Goal: Task Accomplishment & Management: Manage account settings

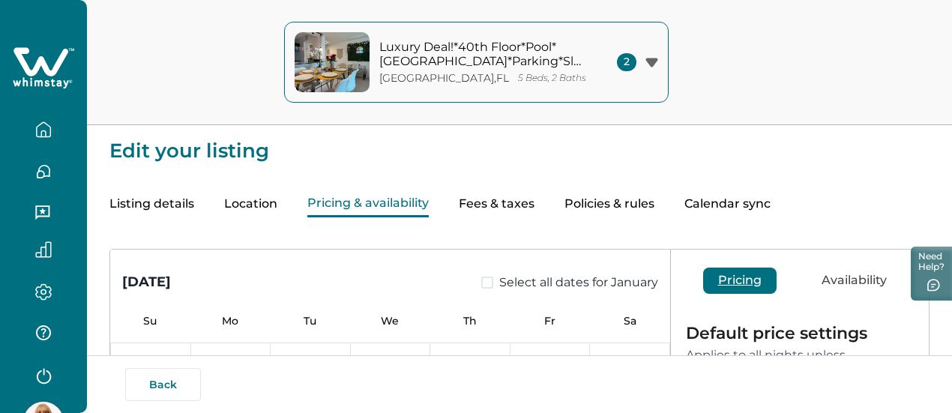
click at [45, 129] on icon "button" at bounding box center [43, 129] width 16 height 16
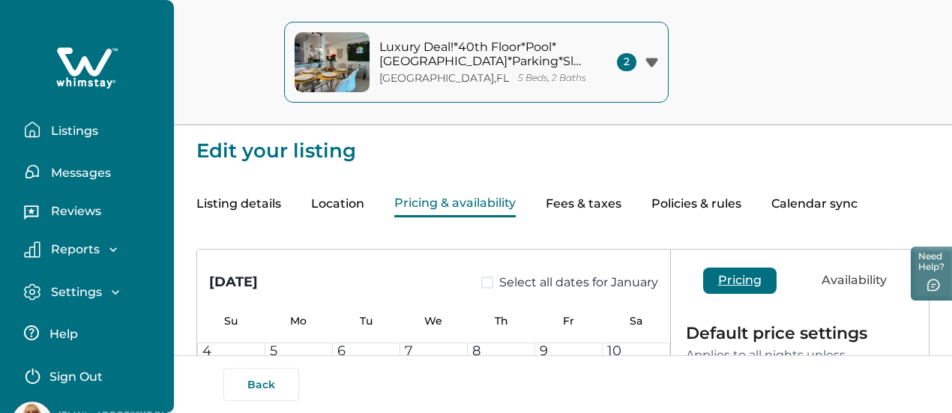
scroll to position [2113, 0]
click at [63, 128] on p "Listings" at bounding box center [72, 131] width 52 height 15
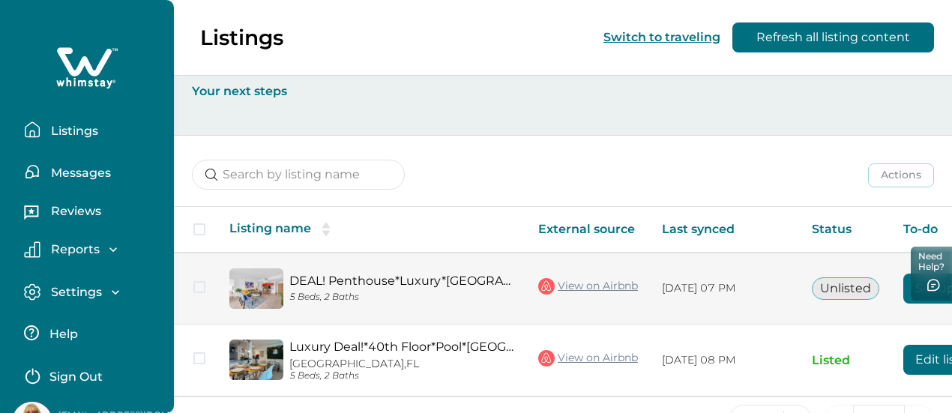
scroll to position [0, 135]
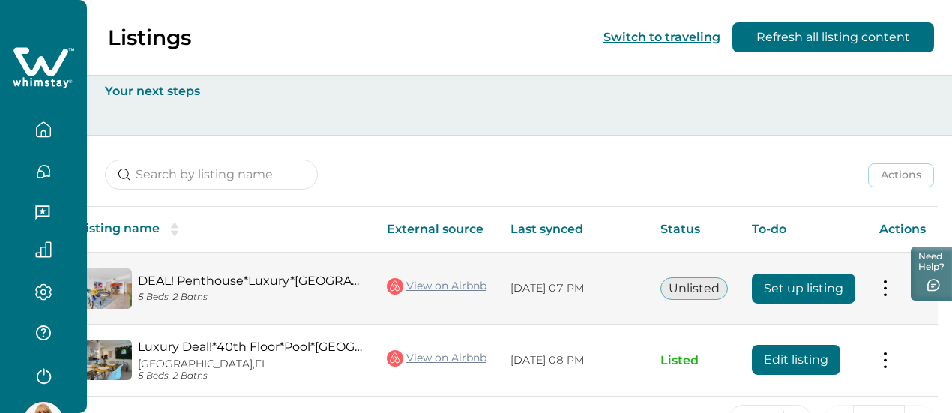
click at [820, 288] on button "Set up listing" at bounding box center [803, 289] width 103 height 30
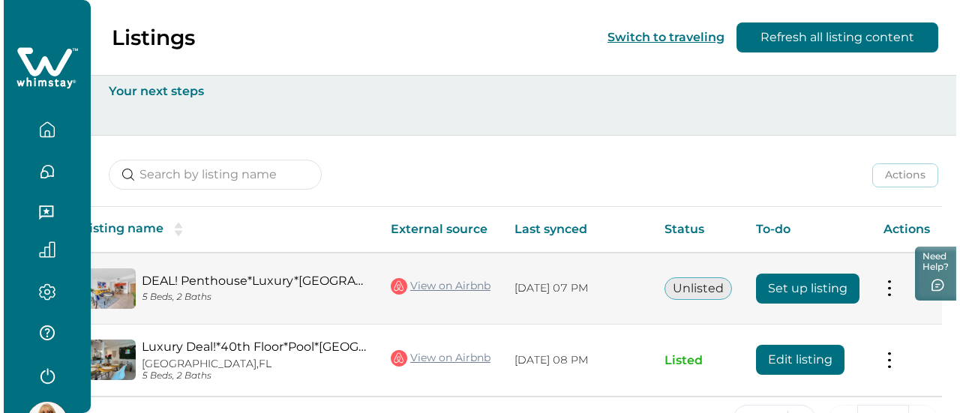
scroll to position [0, 55]
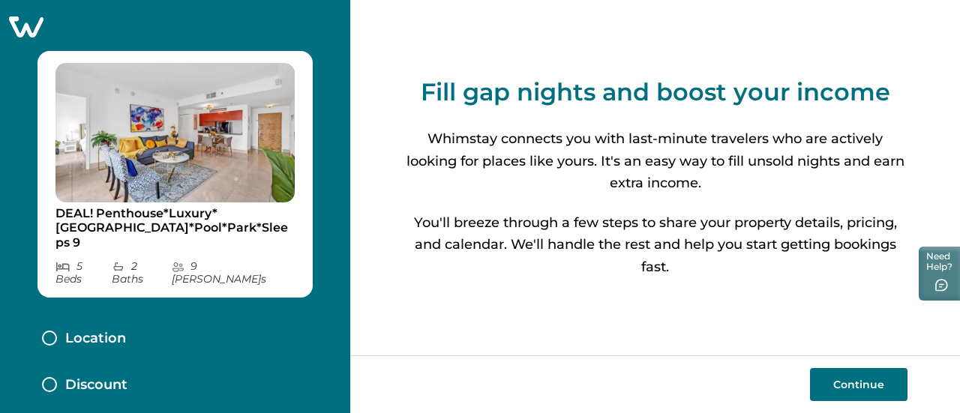
click at [849, 383] on button "Continue" at bounding box center [858, 384] width 97 height 33
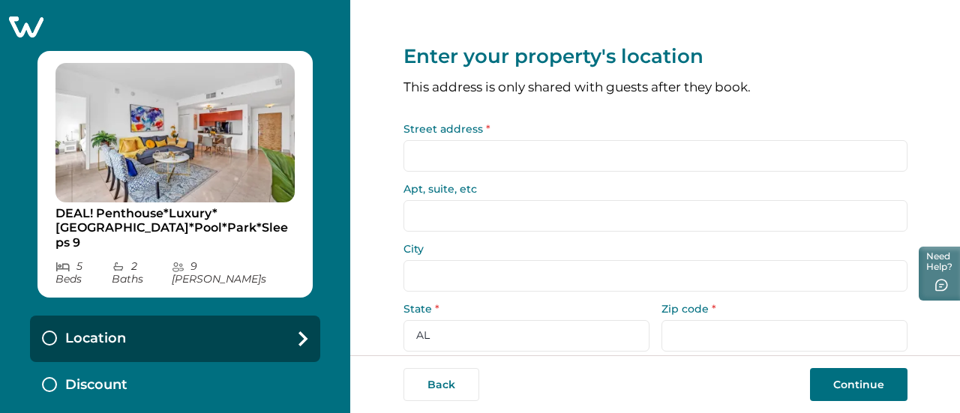
click at [552, 160] on input "Street address *" at bounding box center [655, 155] width 504 height 31
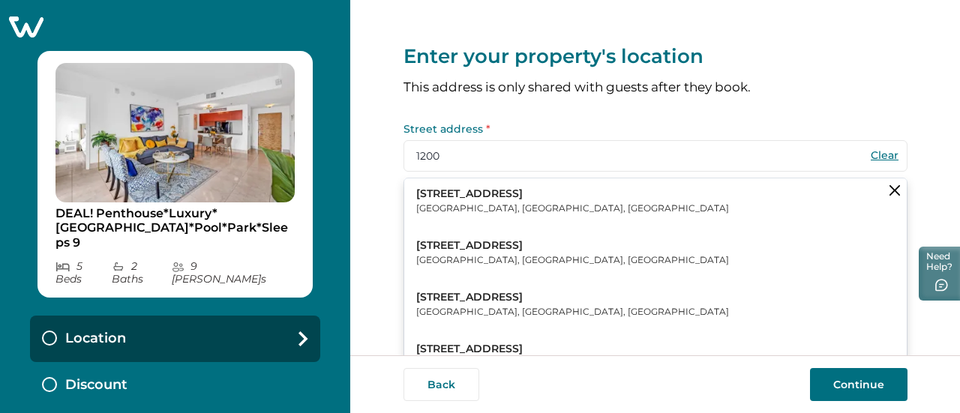
click at [500, 187] on p "[STREET_ADDRESS]" at bounding box center [572, 194] width 313 height 15
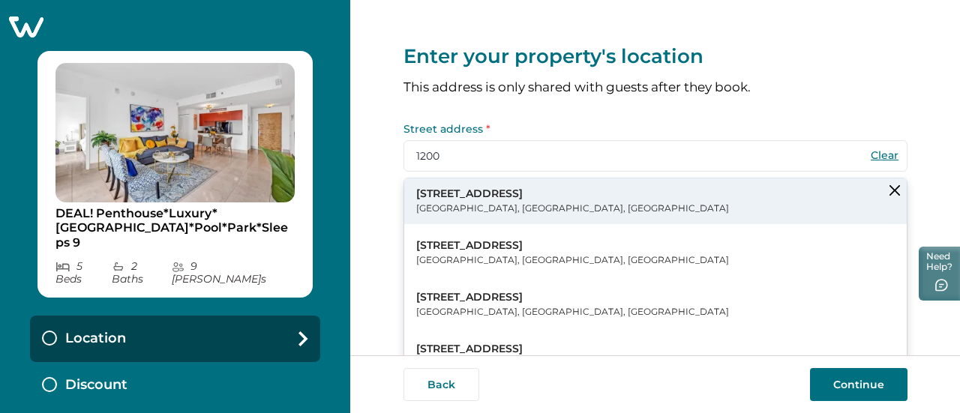
type input "[STREET_ADDRESS]"
type input "[GEOGRAPHIC_DATA]"
select select "FL"
type input "33131"
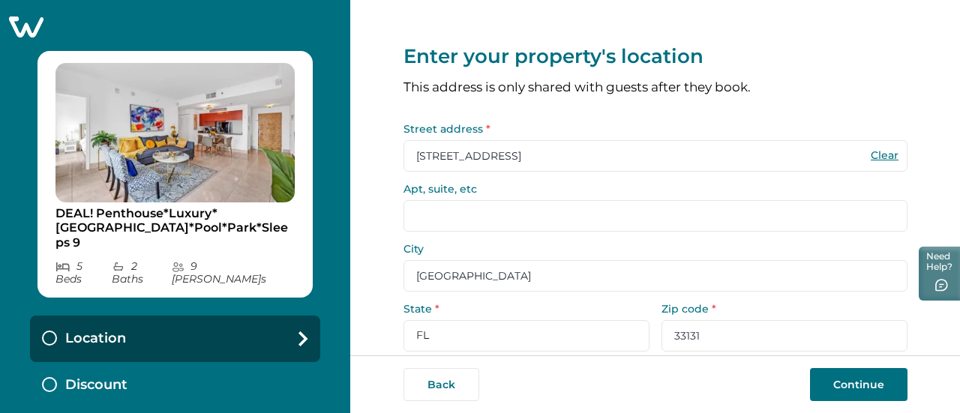
click at [476, 217] on input "Apt, suite, etc" at bounding box center [655, 215] width 504 height 31
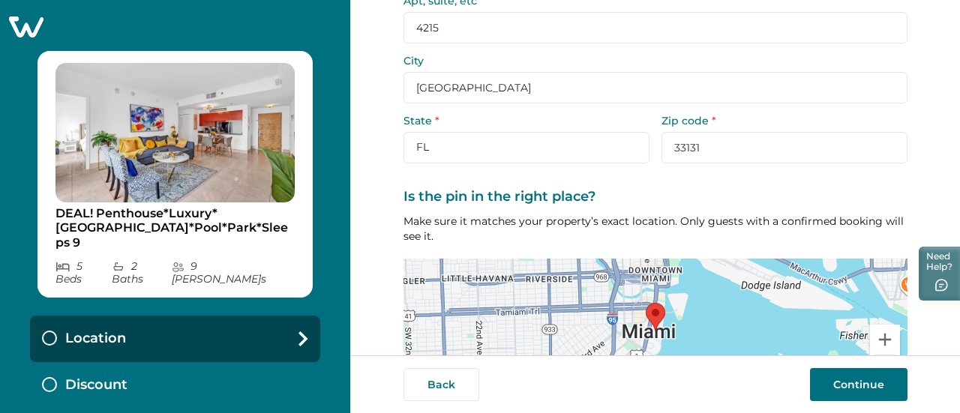
scroll to position [298, 0]
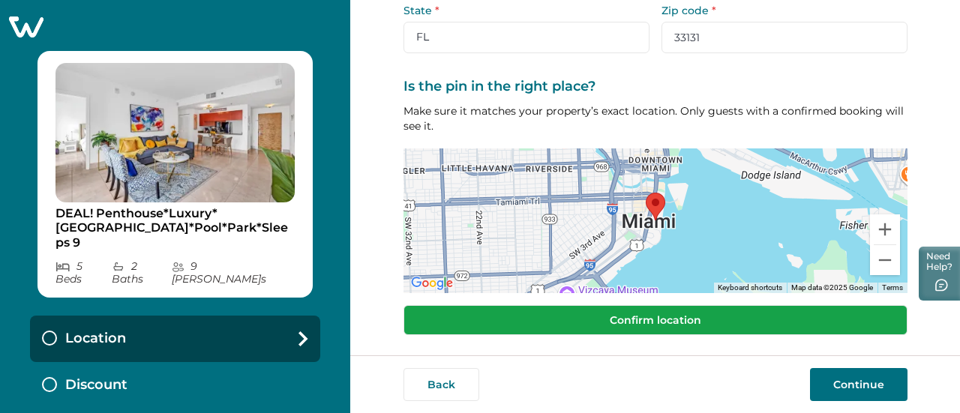
type input "4215"
click at [605, 315] on button "Confirm location" at bounding box center [655, 320] width 504 height 30
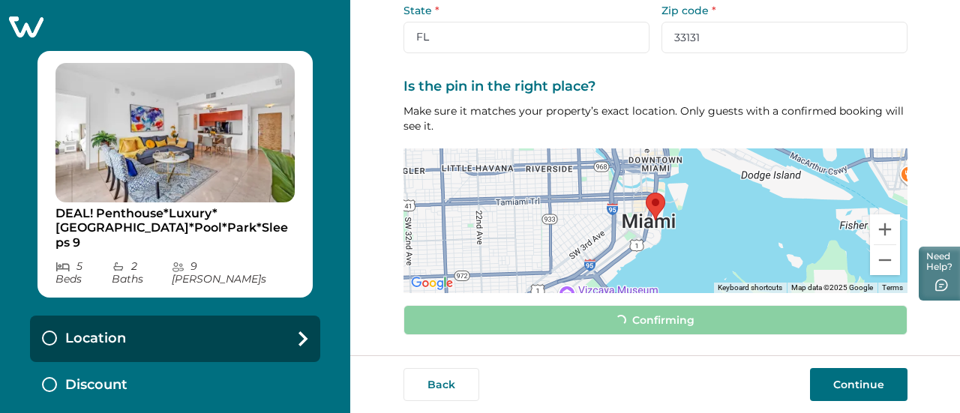
scroll to position [289, 0]
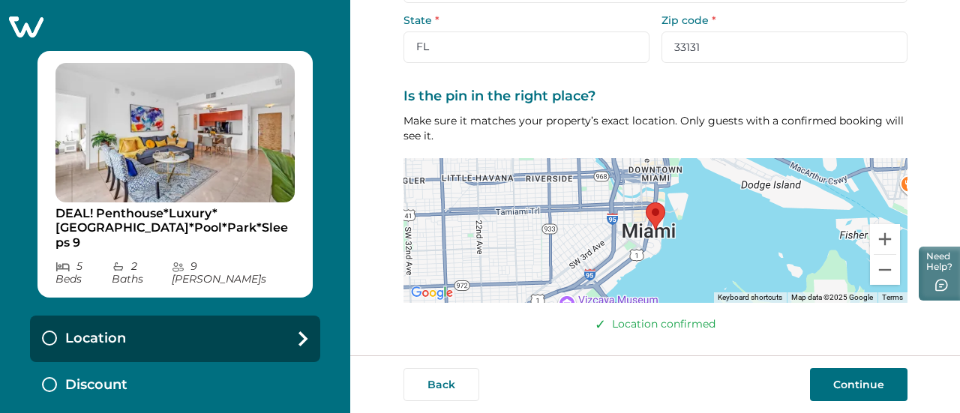
click at [829, 380] on button "Continue" at bounding box center [858, 384] width 97 height 33
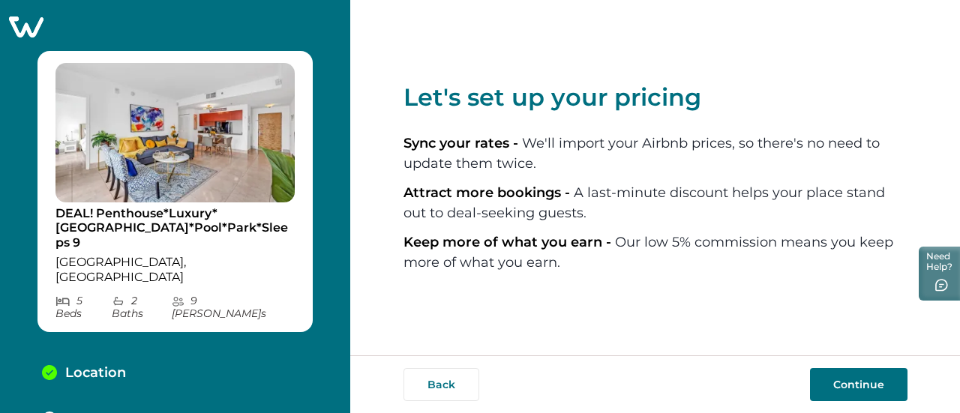
click at [829, 385] on button "Continue" at bounding box center [858, 384] width 97 height 33
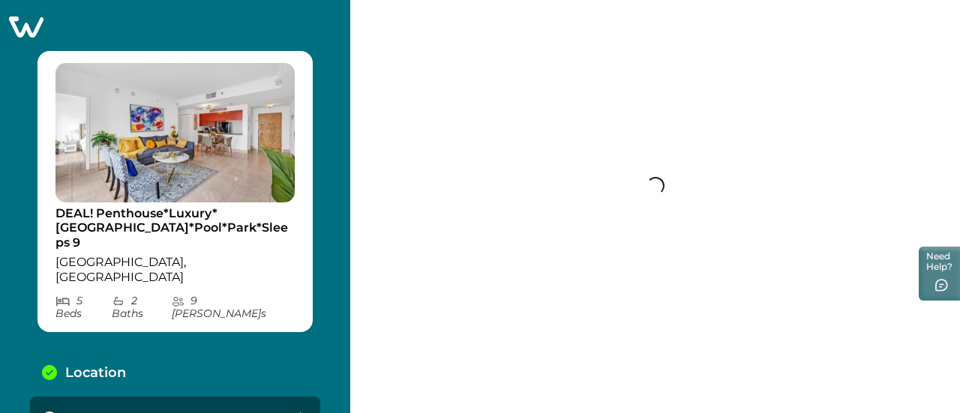
scroll to position [1, 0]
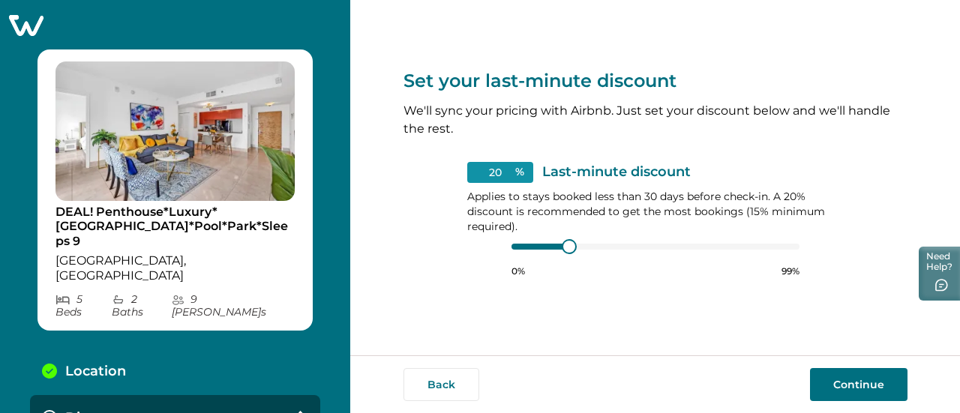
click at [574, 254] on div "0% 99%" at bounding box center [655, 258] width 288 height 37
type input "15"
click at [535, 247] on div at bounding box center [655, 247] width 288 height 12
click at [852, 390] on button "Continue" at bounding box center [858, 384] width 97 height 33
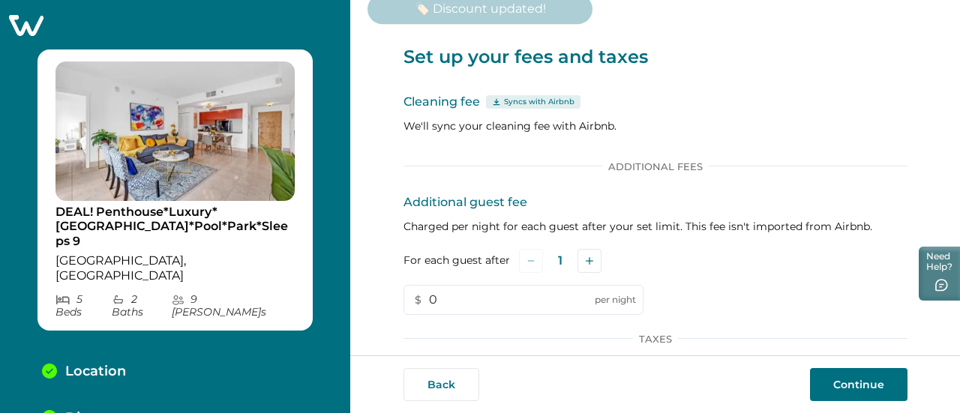
scroll to position [48, 0]
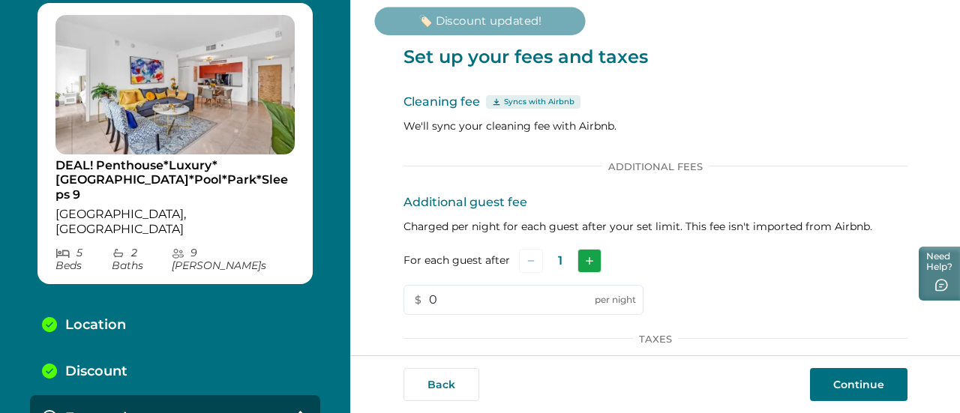
click at [586, 260] on icon "Add" at bounding box center [589, 260] width 7 height 7
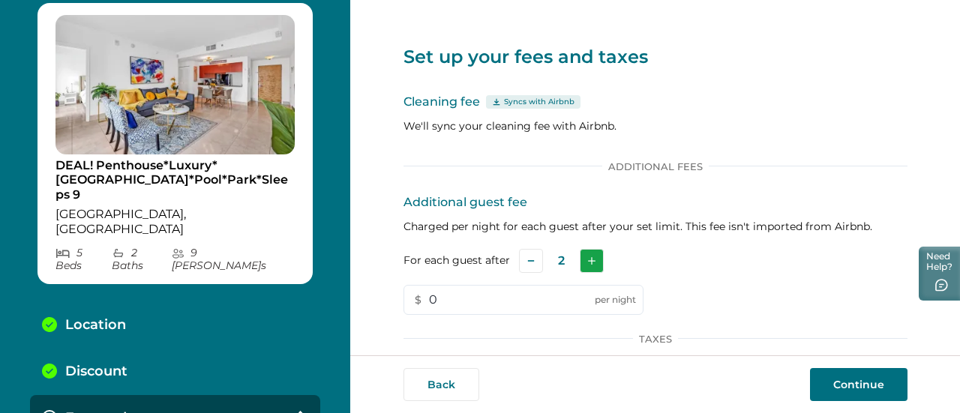
click at [588, 260] on icon "Add" at bounding box center [591, 260] width 7 height 7
click at [457, 292] on input "0" at bounding box center [523, 300] width 240 height 30
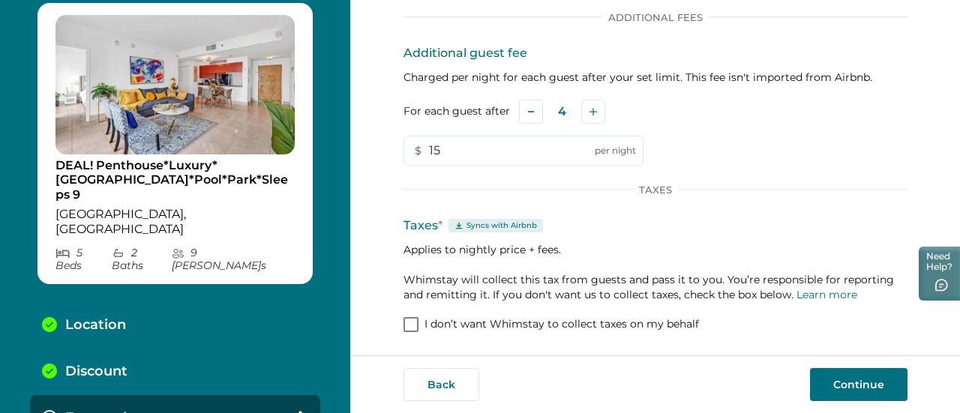
type input "15"
click at [856, 382] on button "Continue" at bounding box center [858, 384] width 97 height 33
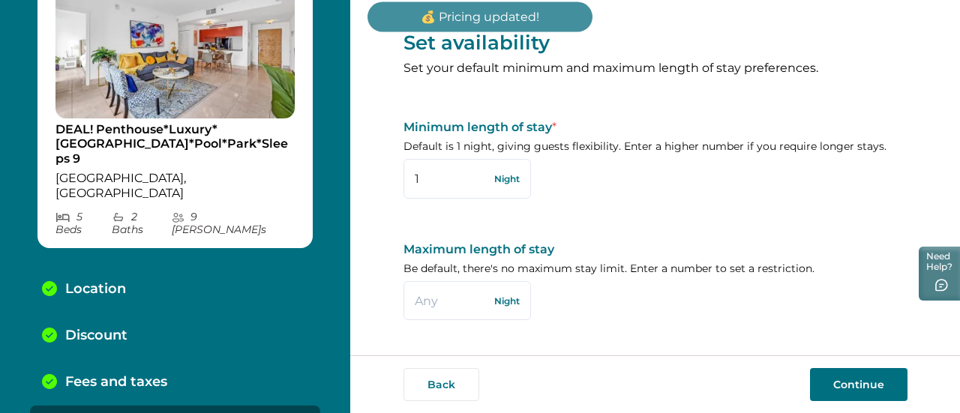
scroll to position [94, 0]
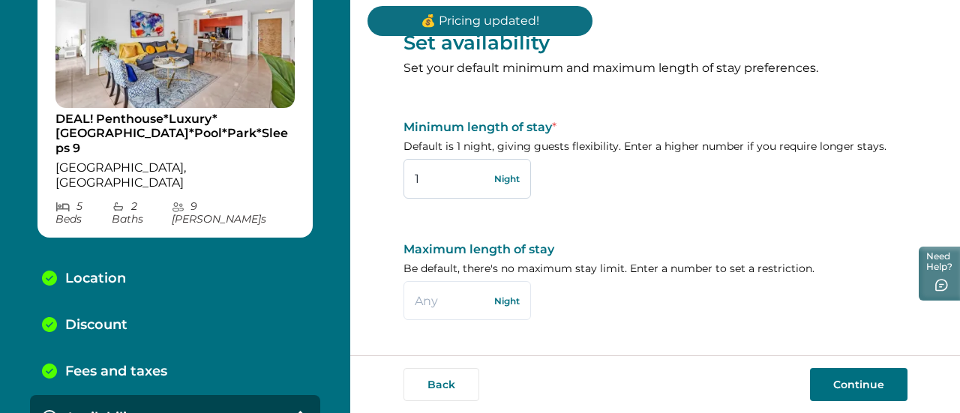
click at [415, 179] on input "1" at bounding box center [466, 178] width 127 height 39
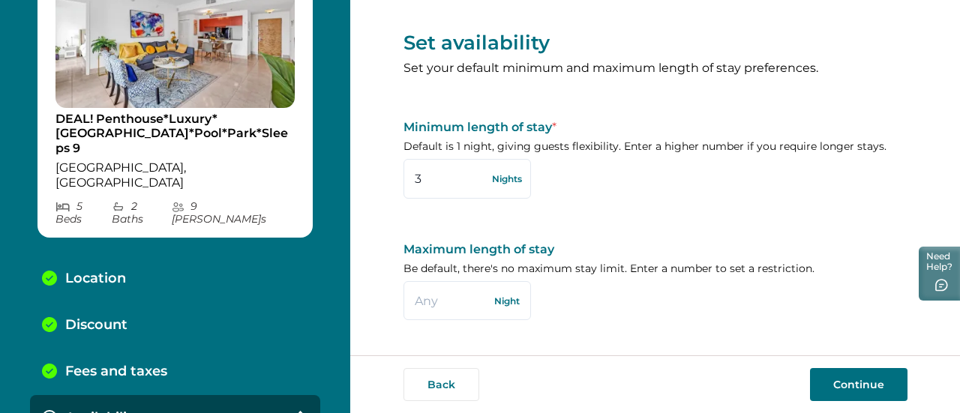
type input "3"
click at [583, 202] on div "Set availability Set your default minimum and maximum length of stay preference…" at bounding box center [655, 172] width 504 height 370
click at [460, 292] on input "text" at bounding box center [466, 300] width 127 height 39
type input "60"
click at [847, 384] on button "Continue" at bounding box center [858, 384] width 97 height 33
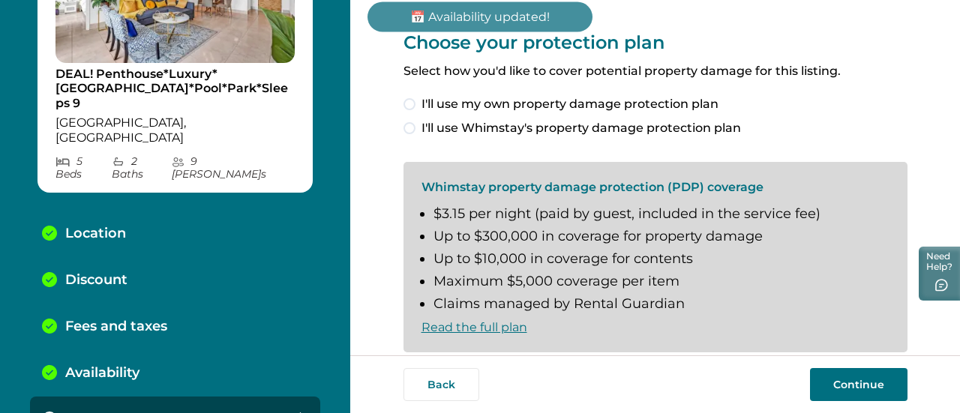
scroll to position [141, 0]
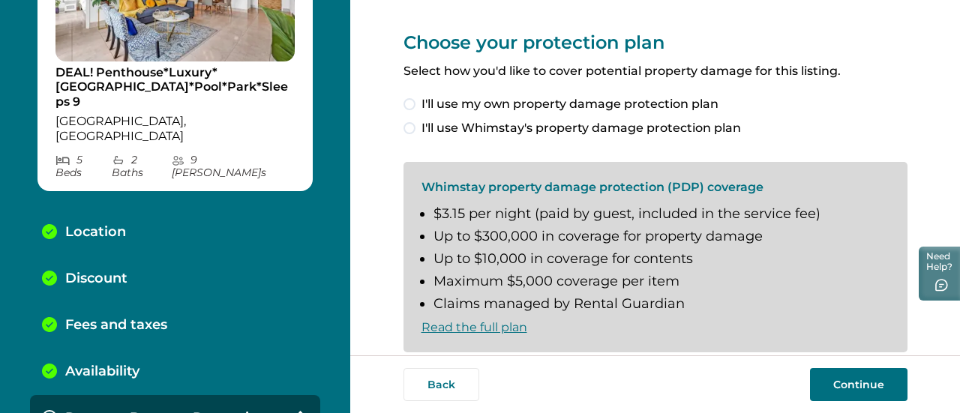
click at [403, 126] on span at bounding box center [409, 128] width 12 height 12
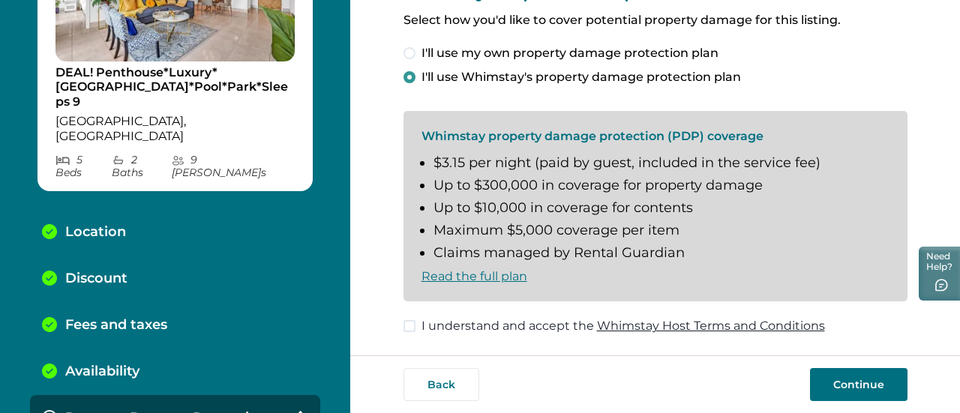
click at [403, 322] on span at bounding box center [409, 326] width 12 height 12
click at [867, 382] on button "Continue" at bounding box center [858, 384] width 97 height 33
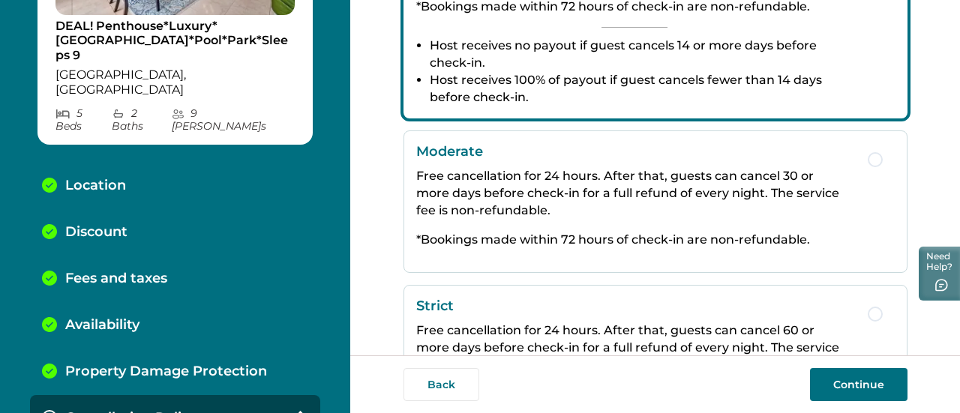
scroll to position [363, 0]
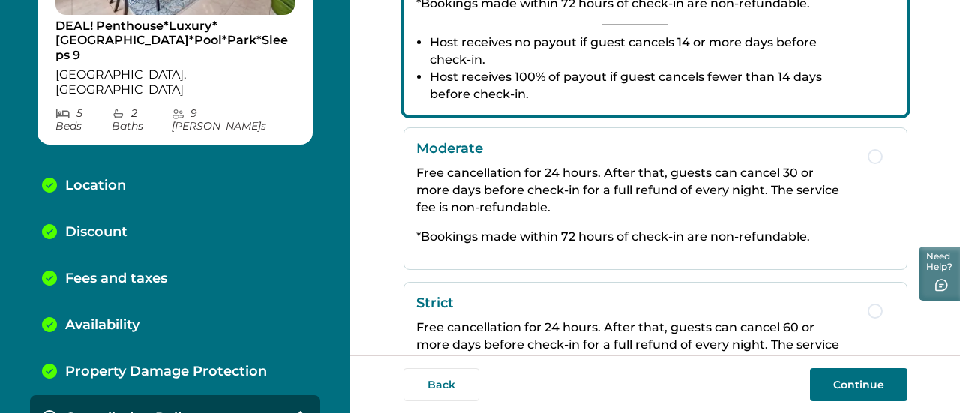
click at [870, 152] on span "button" at bounding box center [875, 156] width 15 height 15
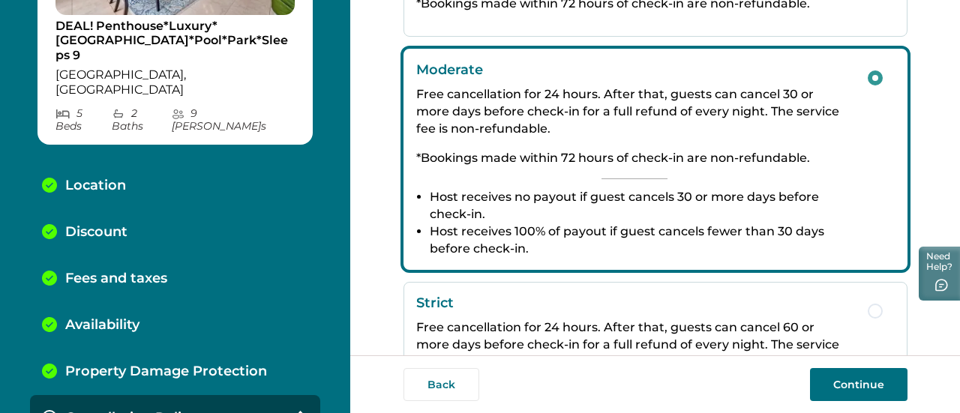
click at [849, 386] on button "Continue" at bounding box center [858, 384] width 97 height 33
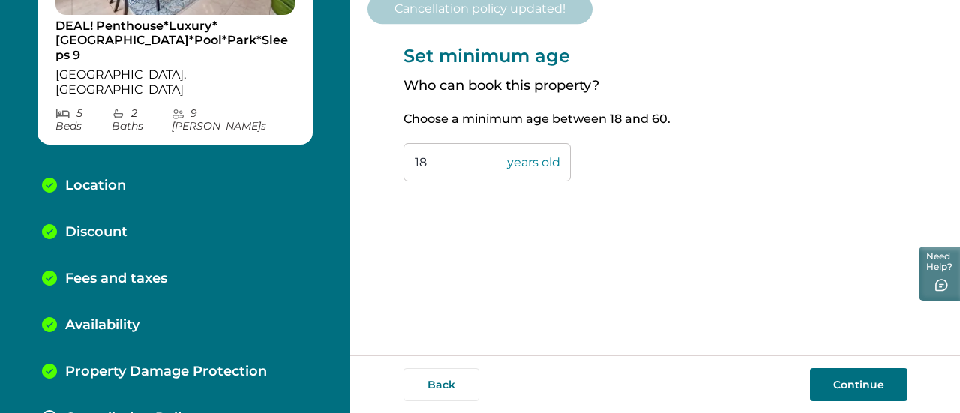
scroll to position [234, 0]
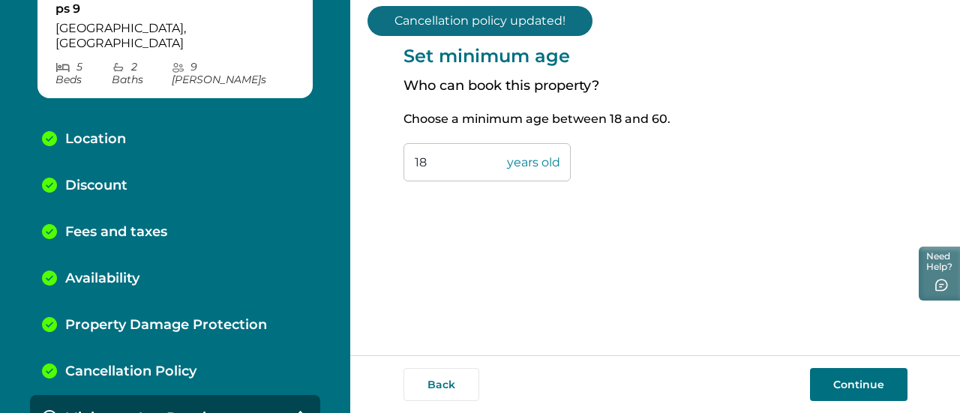
click at [450, 166] on input "18" at bounding box center [486, 162] width 167 height 38
type input "1"
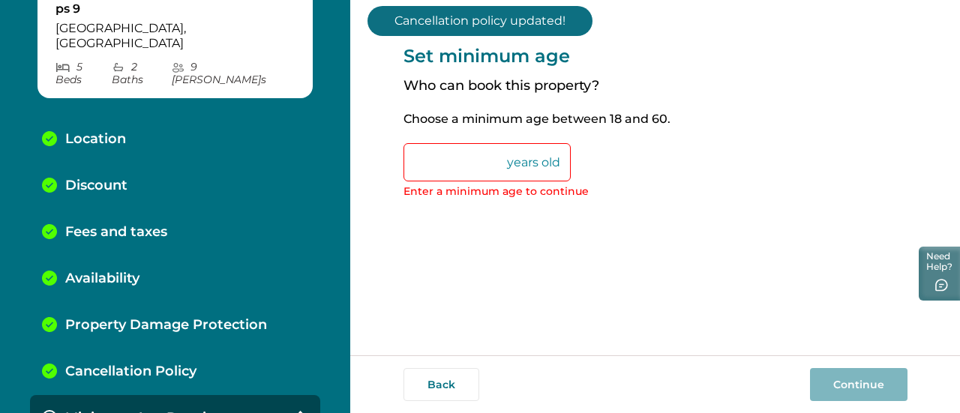
type input "3"
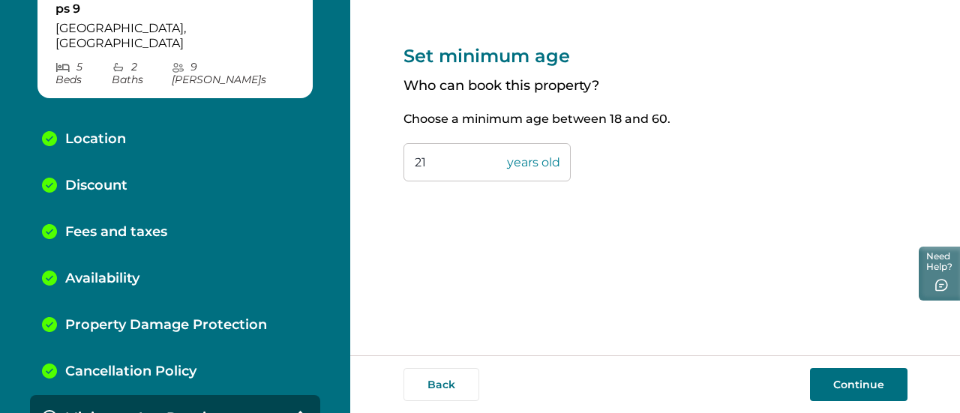
type input "21"
click at [831, 382] on button "Continue" at bounding box center [858, 384] width 97 height 33
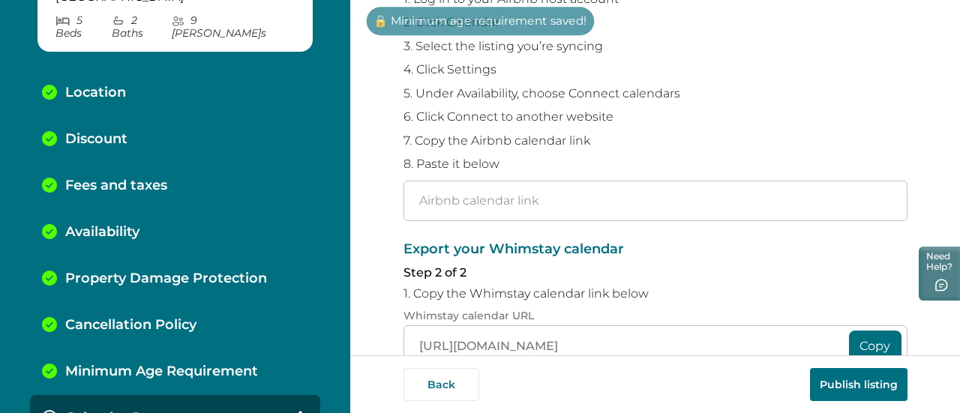
scroll to position [186, 0]
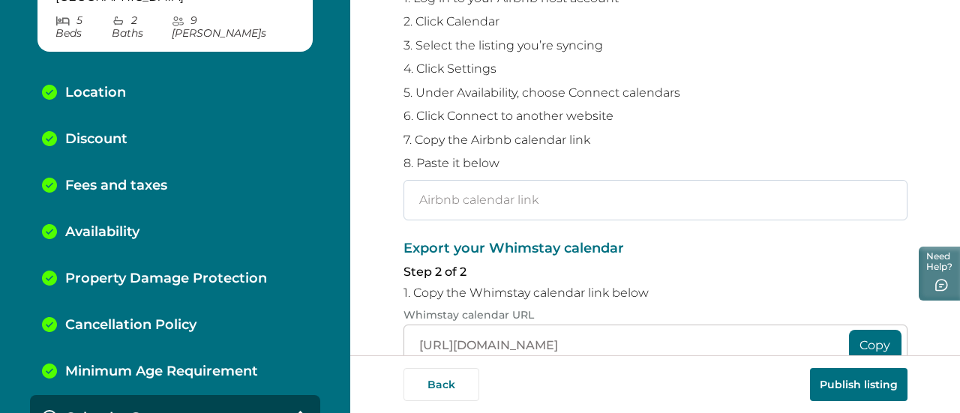
click at [450, 196] on input "text" at bounding box center [655, 200] width 504 height 40
paste input "[URL][DOMAIN_NAME]"
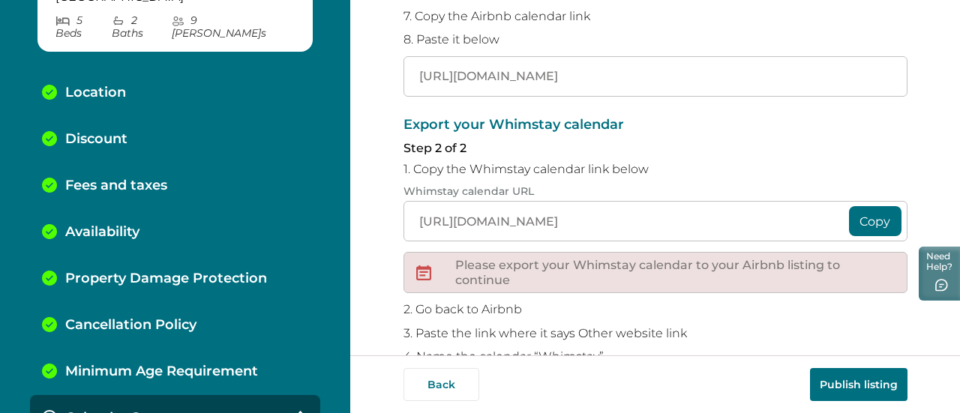
scroll to position [310, 0]
type input "[URL][DOMAIN_NAME]"
click at [859, 224] on button "Copy" at bounding box center [875, 220] width 52 height 30
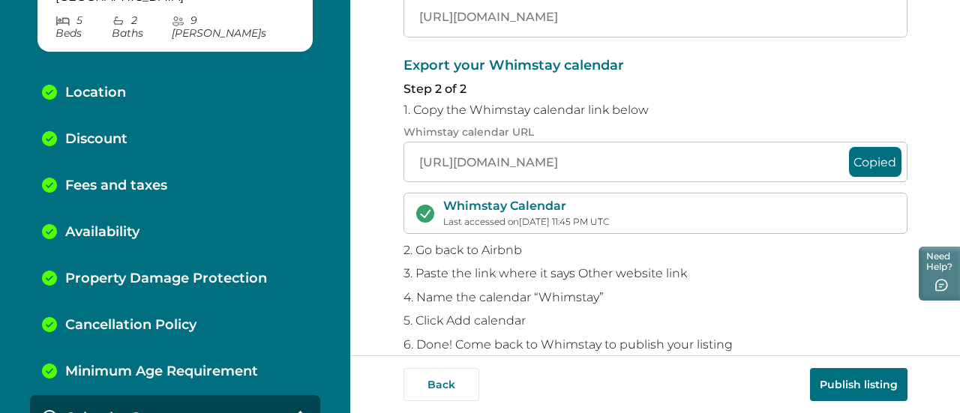
scroll to position [394, 0]
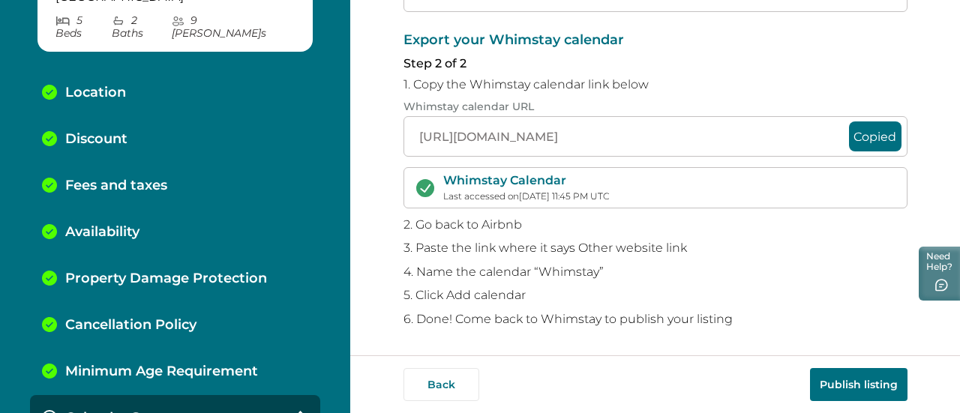
click at [853, 380] on button "Publish listing" at bounding box center [858, 384] width 97 height 33
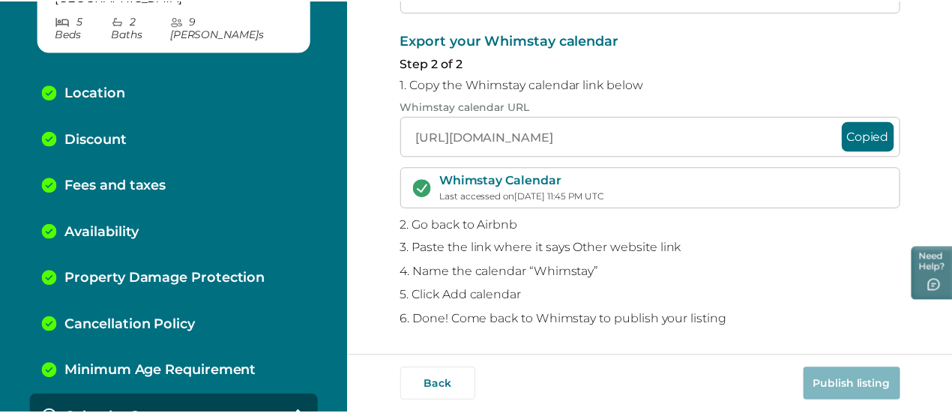
scroll to position [313, 0]
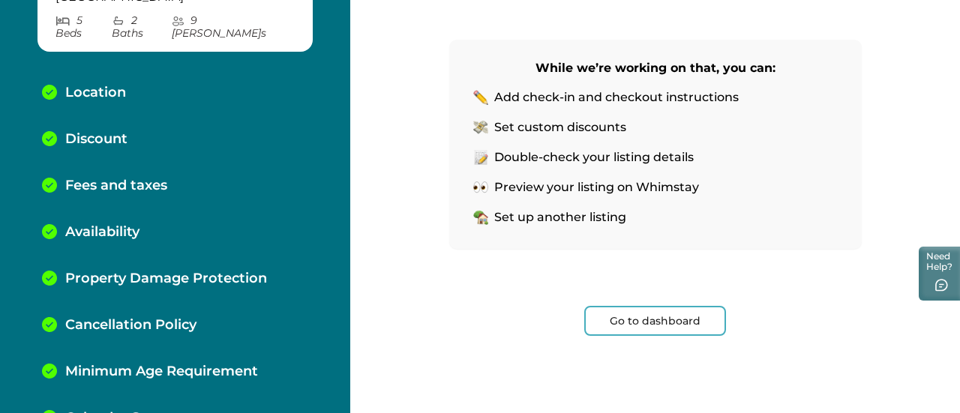
click at [638, 319] on button "Go to dashboard" at bounding box center [655, 321] width 142 height 30
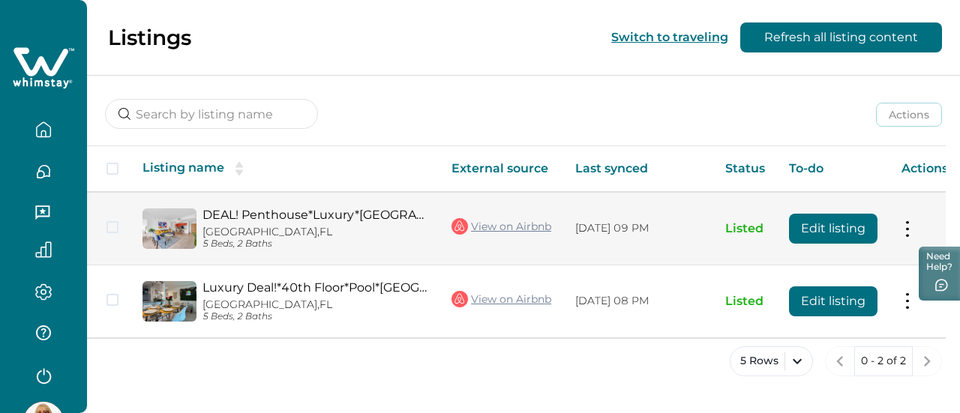
click at [825, 220] on button "Edit listing" at bounding box center [833, 229] width 88 height 30
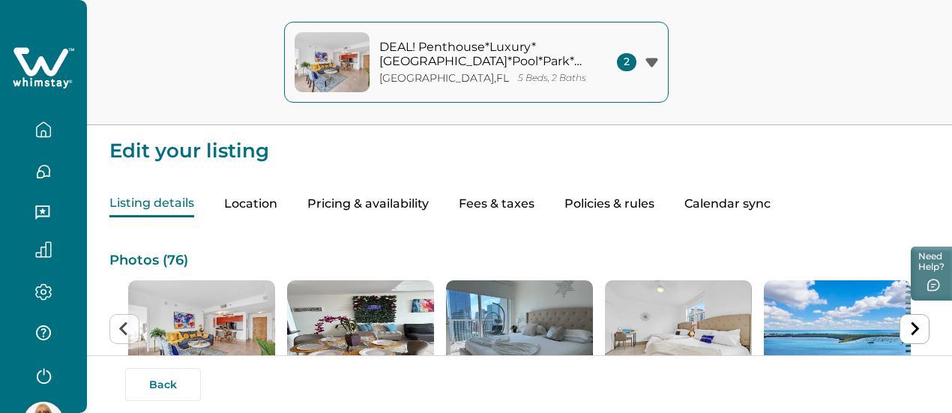
click at [655, 206] on button "Policies & rules" at bounding box center [610, 204] width 90 height 26
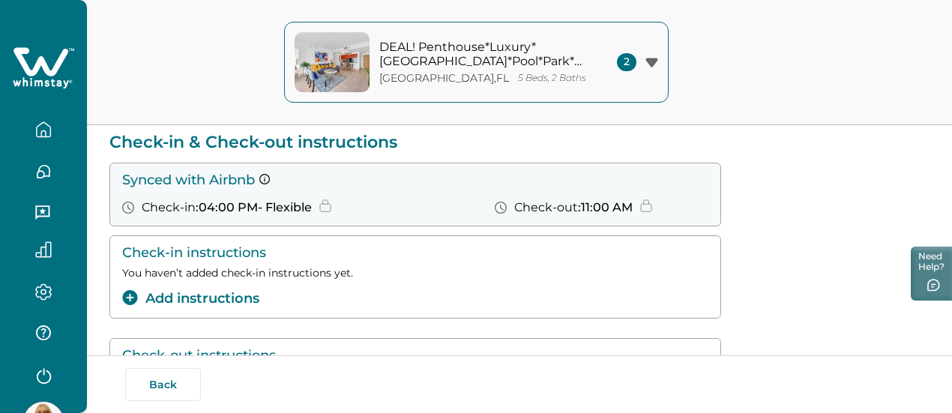
scroll to position [108, 0]
click at [234, 300] on button "Add instructions" at bounding box center [190, 297] width 137 height 20
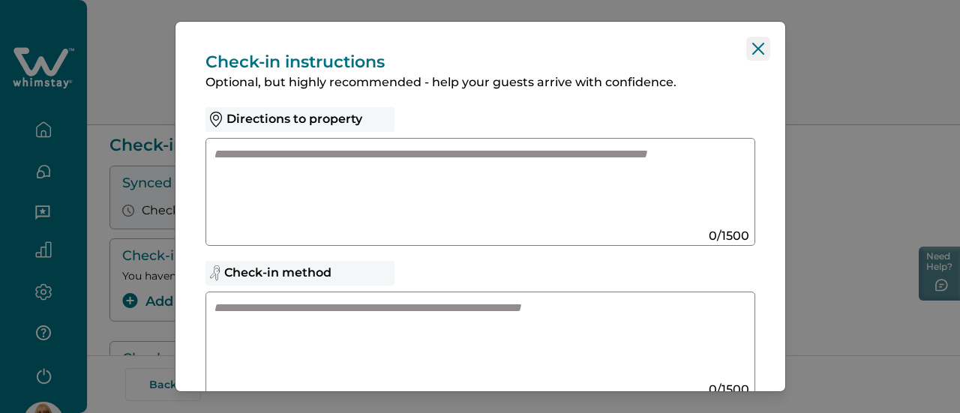
click at [752, 47] on icon "Close" at bounding box center [758, 49] width 12 height 12
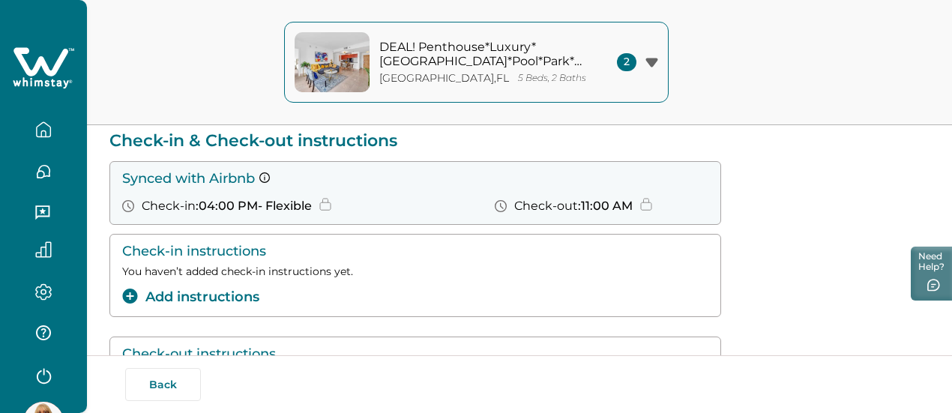
click at [39, 124] on icon "button" at bounding box center [43, 129] width 16 height 16
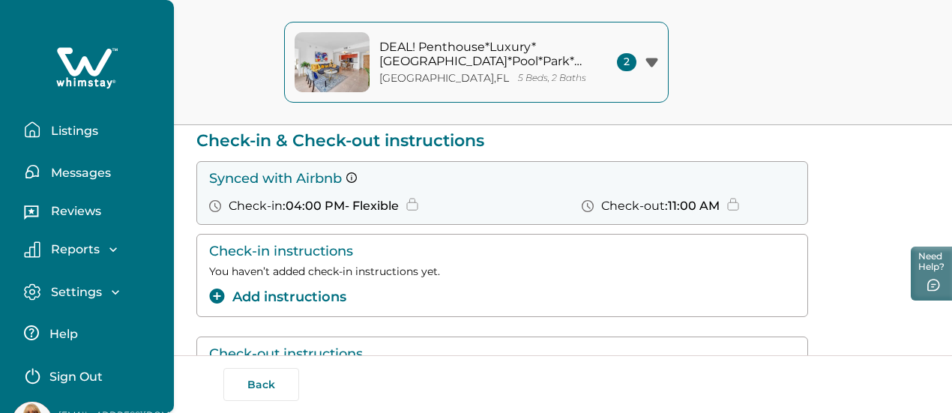
click at [64, 127] on p "Listings" at bounding box center [72, 131] width 52 height 15
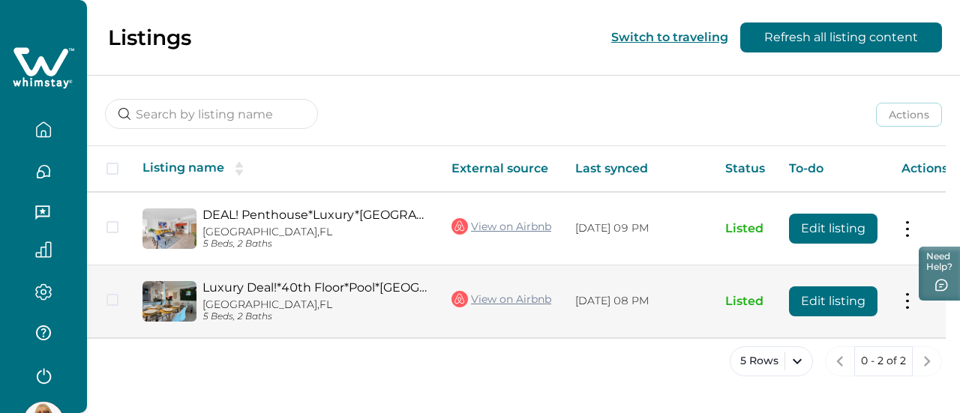
click at [581, 298] on tr "Luxury Deal!*40th Floor*Pool*[GEOGRAPHIC_DATA]*Parking*Sleeps9 [GEOGRAPHIC_DATA…" at bounding box center [523, 301] width 873 height 73
click at [812, 299] on button "Edit listing" at bounding box center [833, 301] width 88 height 30
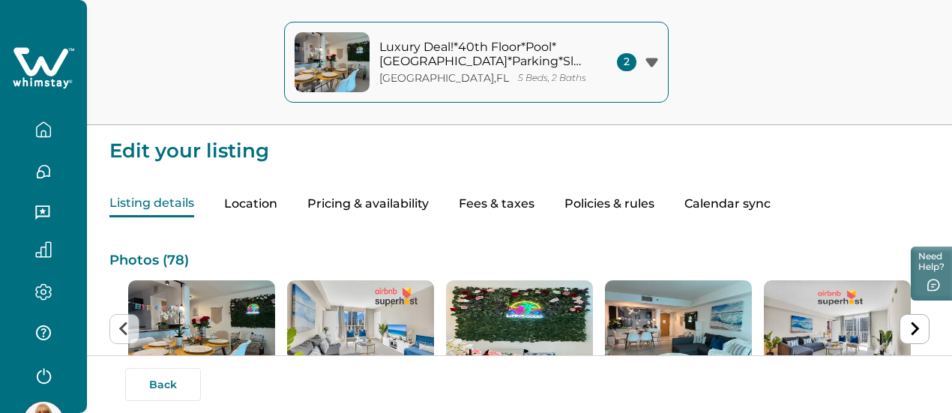
click at [655, 209] on button "Policies & rules" at bounding box center [610, 204] width 90 height 26
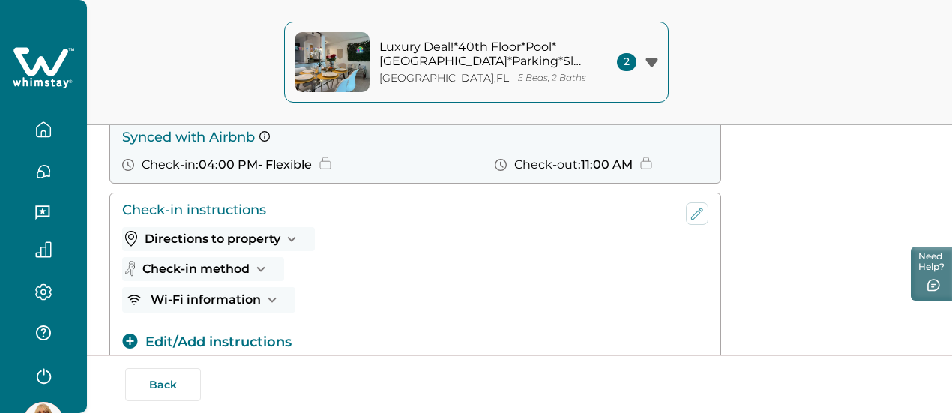
scroll to position [150, 0]
click at [262, 271] on icon "button" at bounding box center [261, 267] width 8 height 5
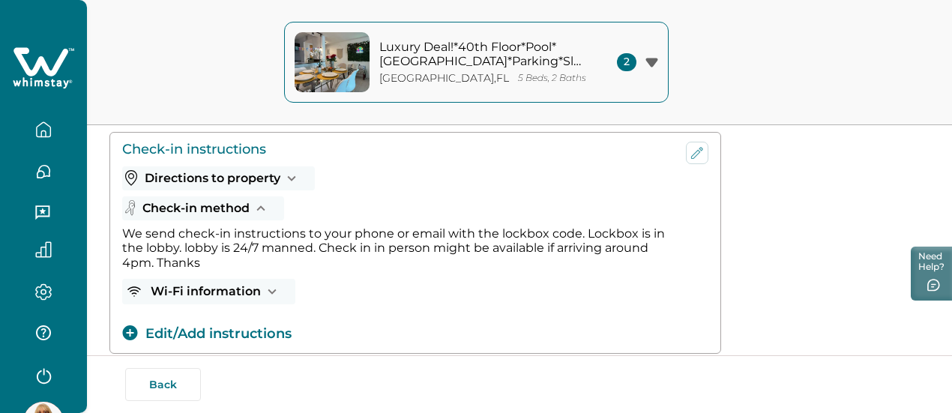
scroll to position [211, 0]
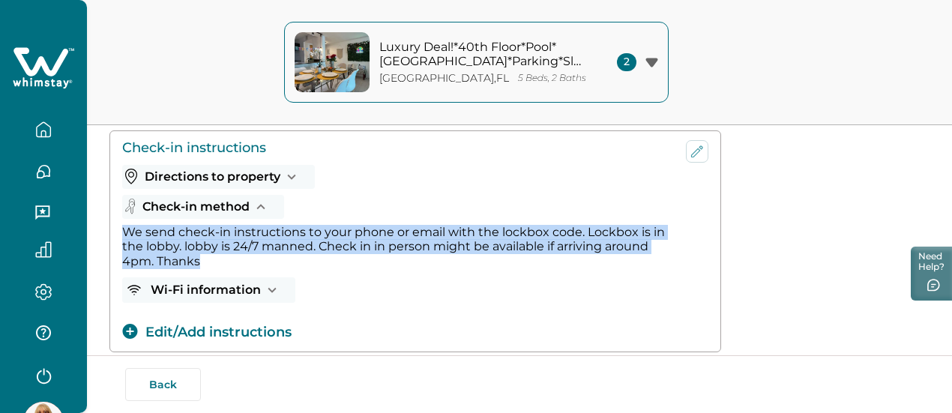
drag, startPoint x: 123, startPoint y: 236, endPoint x: 235, endPoint y: 260, distance: 115.0
click at [235, 260] on div "We send check-in instructions to your phone or email with the lockbox code. Loc…" at bounding box center [396, 247] width 549 height 44
copy div "We send check-in instructions to your phone or email with the lockbox code. Loc…"
click at [221, 207] on button "Check-in method" at bounding box center [203, 207] width 162 height 24
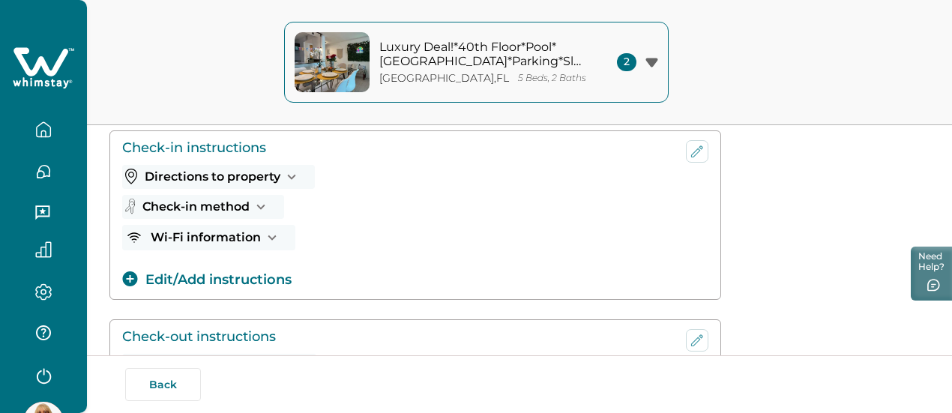
click at [223, 238] on button "Wi-Fi information" at bounding box center [208, 237] width 173 height 25
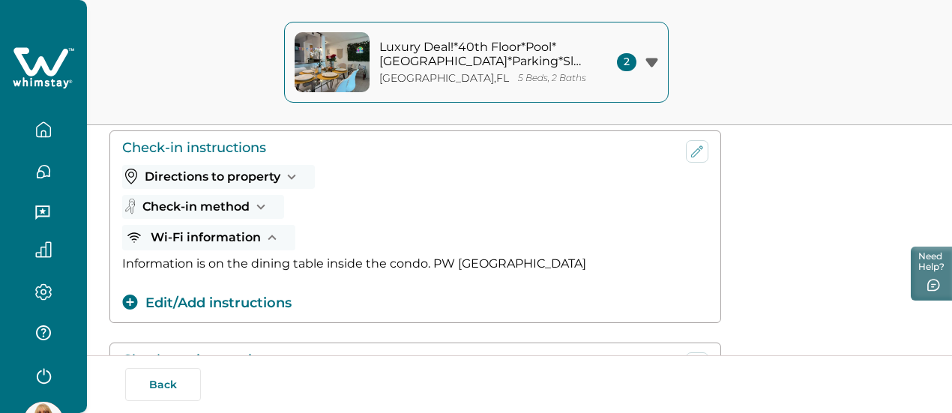
click at [201, 181] on button "Directions to property" at bounding box center [218, 177] width 193 height 24
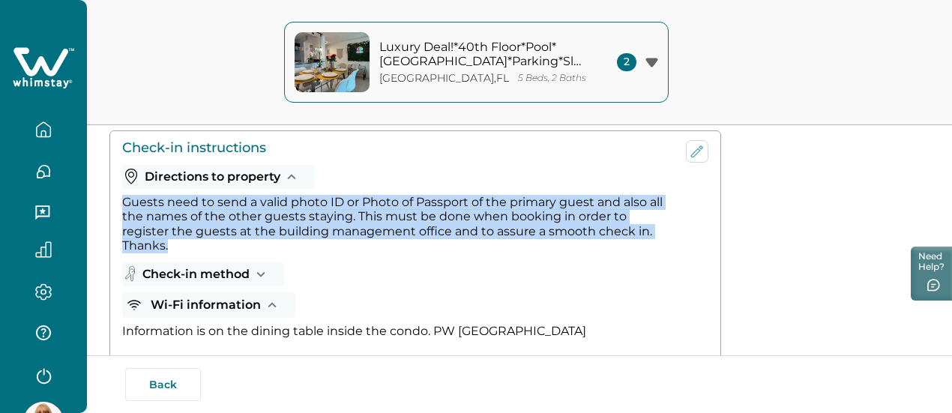
drag, startPoint x: 123, startPoint y: 203, endPoint x: 209, endPoint y: 245, distance: 95.9
click at [209, 245] on div "Guests need to send a valid photo ID or Photo of Passport of the primary guest …" at bounding box center [396, 224] width 549 height 58
copy div "Guests need to send a valid photo ID or Photo of Passport of the primary guest …"
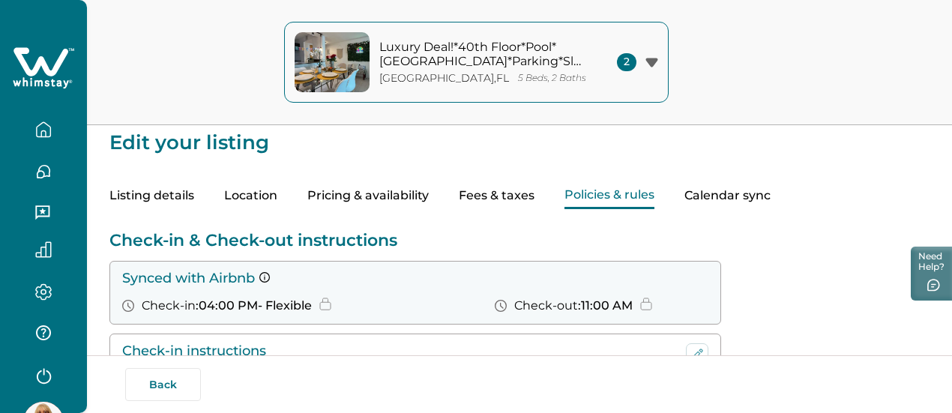
scroll to position [0, 0]
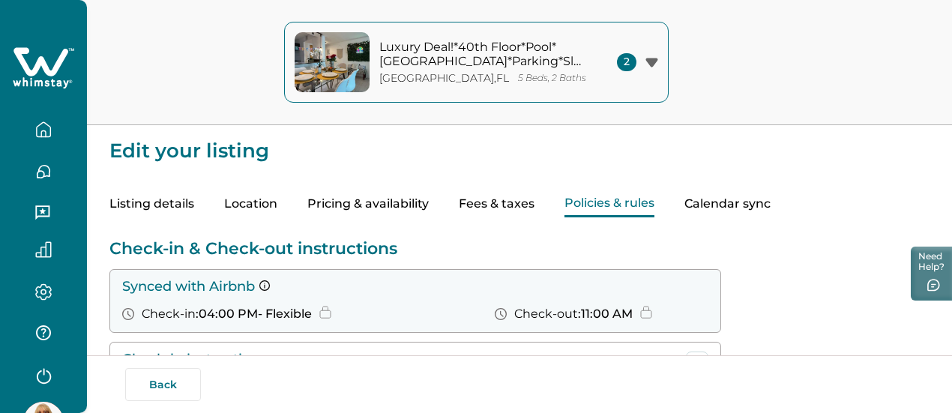
click at [535, 208] on button "Fees & taxes" at bounding box center [497, 204] width 76 height 26
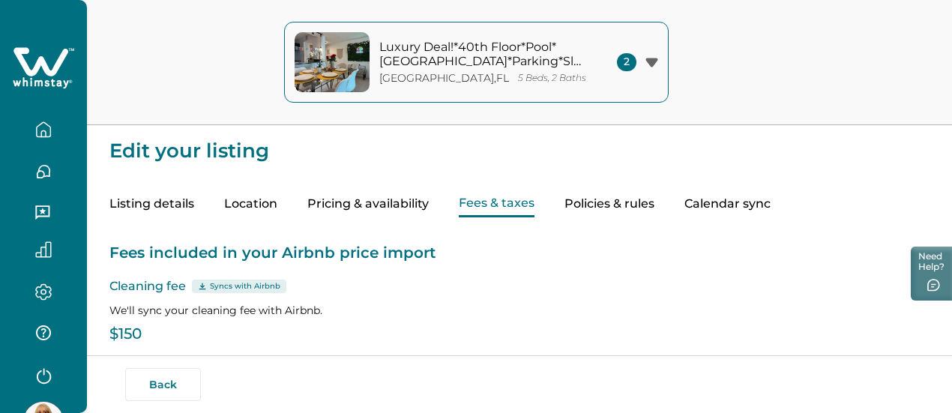
click at [45, 129] on icon "button" at bounding box center [43, 129] width 16 height 16
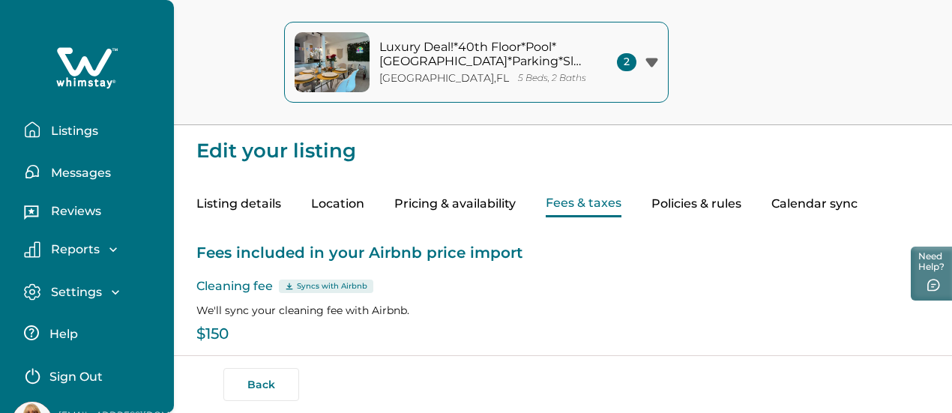
click at [69, 127] on p "Listings" at bounding box center [72, 131] width 52 height 15
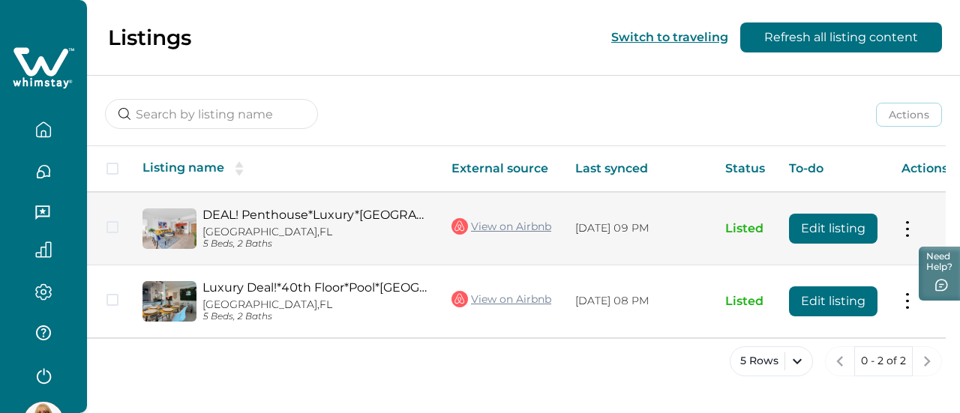
click at [902, 225] on tr "DEAL! Penthouse*Luxury*[GEOGRAPHIC_DATA]*Pool*Park*Sleeps 9 [GEOGRAPHIC_DATA], …" at bounding box center [523, 228] width 873 height 73
click at [829, 224] on button "Edit listing" at bounding box center [833, 229] width 88 height 30
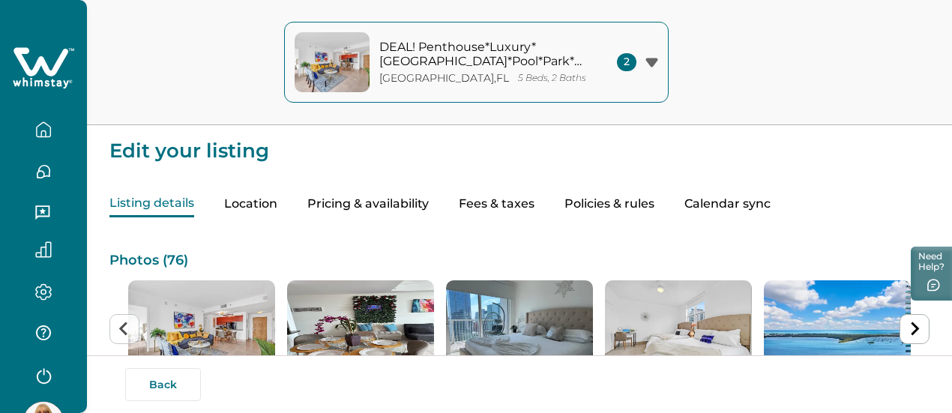
click at [655, 208] on button "Policies & rules" at bounding box center [610, 204] width 90 height 26
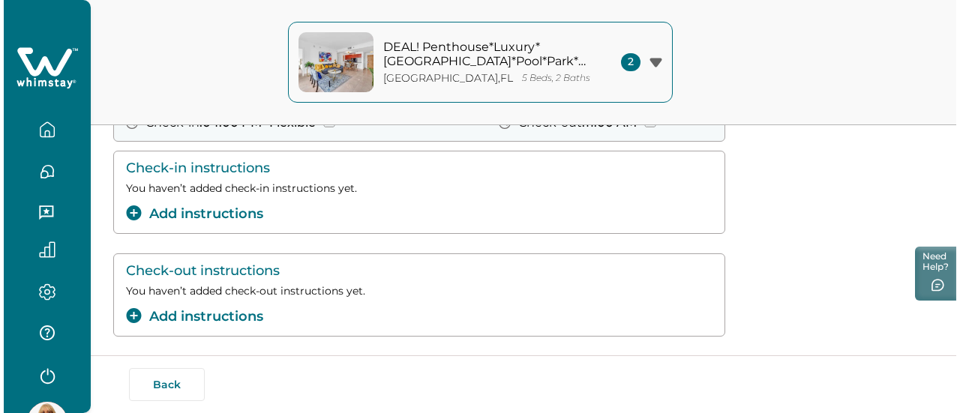
scroll to position [190, 0]
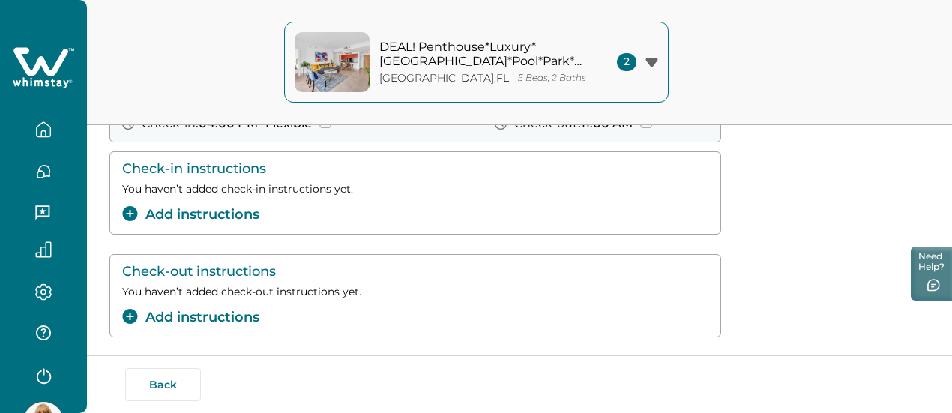
click at [219, 218] on button "Add instructions" at bounding box center [190, 215] width 137 height 20
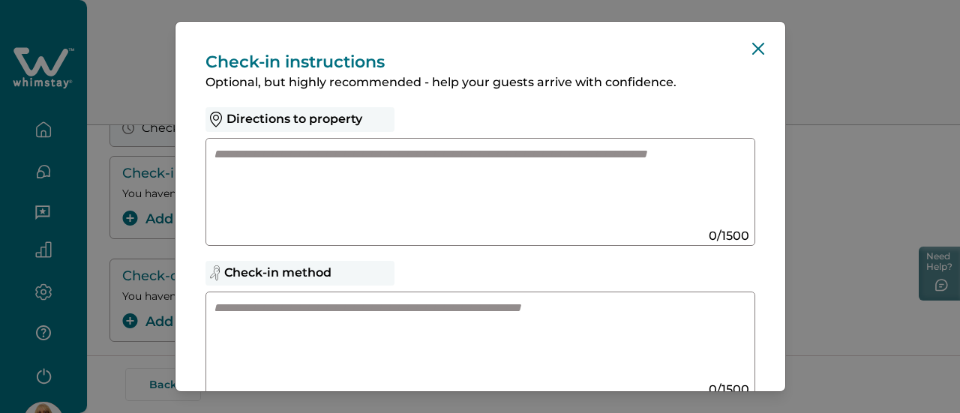
click at [214, 151] on textarea at bounding box center [466, 186] width 504 height 80
paste textarea "**********"
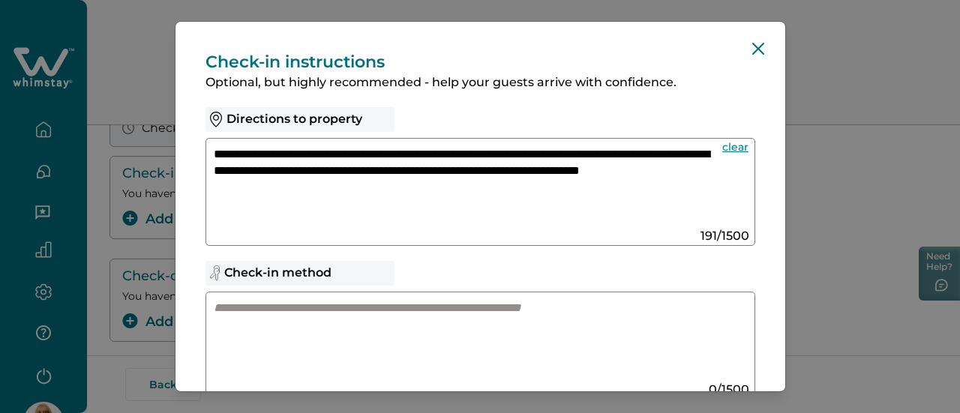
type textarea "**********"
click at [252, 314] on textarea at bounding box center [466, 340] width 504 height 80
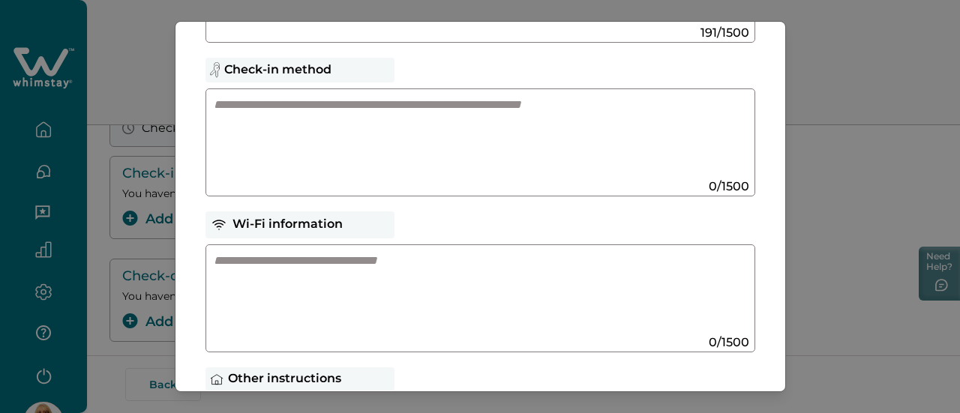
scroll to position [204, 0]
click at [214, 262] on textarea at bounding box center [466, 292] width 504 height 80
type textarea "*"
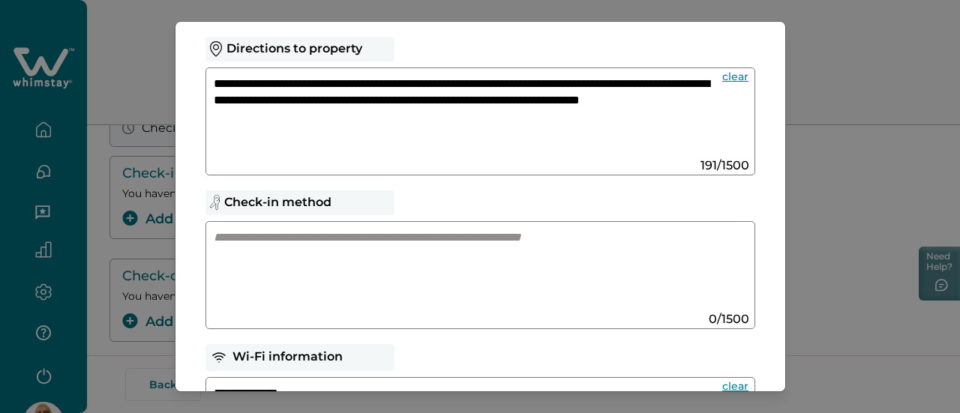
scroll to position [0, 0]
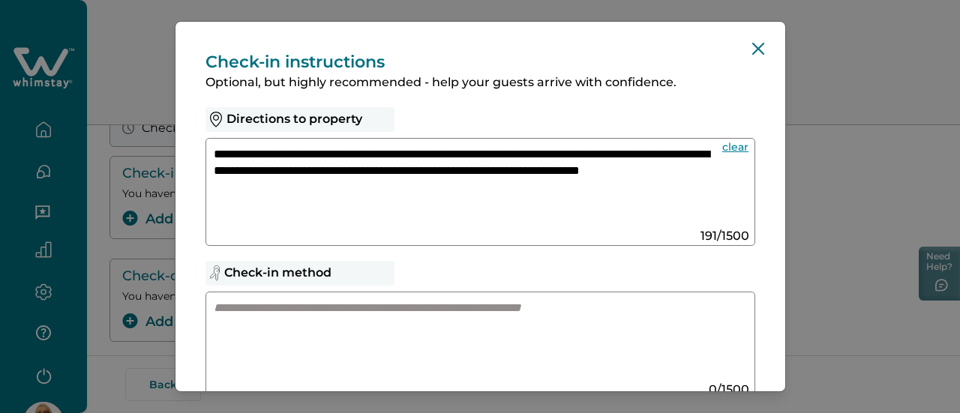
type textarea "**********"
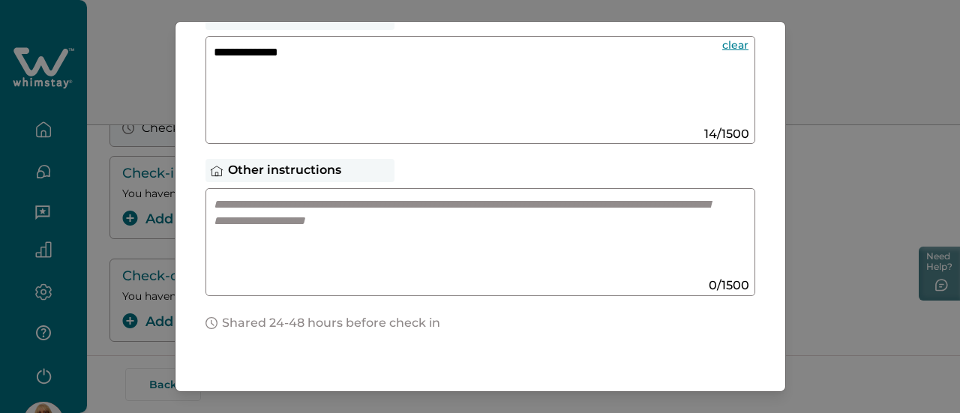
scroll to position [412, 0]
click at [215, 211] on textarea at bounding box center [466, 236] width 504 height 80
paste textarea "**********"
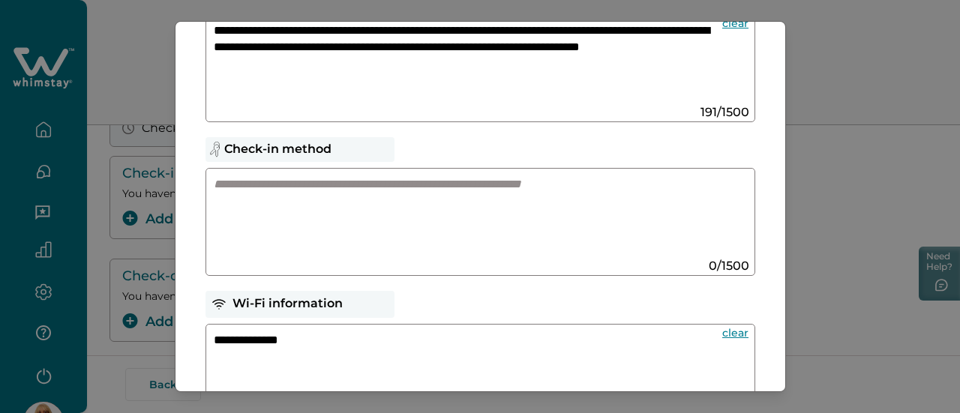
scroll to position [123, 0]
type textarea "**********"
click at [215, 183] on textarea at bounding box center [466, 217] width 504 height 80
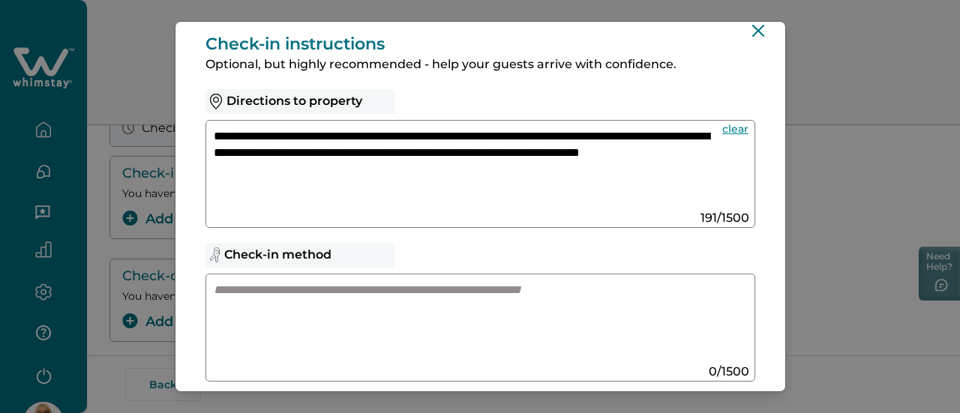
scroll to position [16, 0]
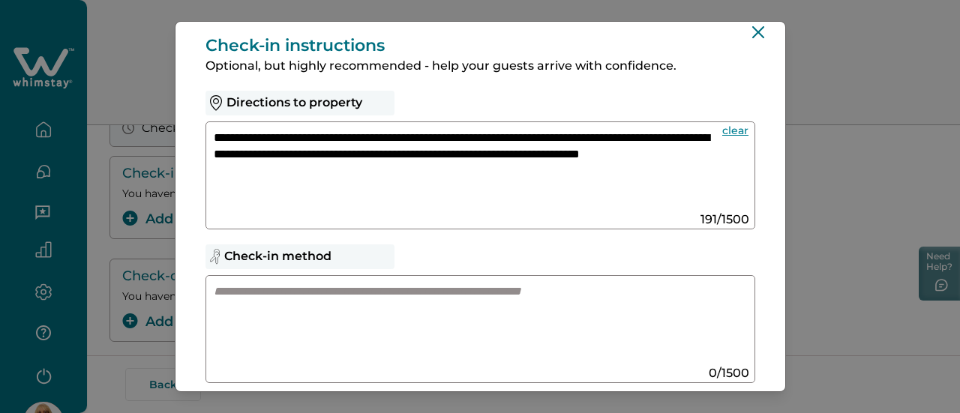
drag, startPoint x: 214, startPoint y: 134, endPoint x: 485, endPoint y: 172, distance: 274.2
click at [485, 172] on textarea "**********" at bounding box center [462, 170] width 497 height 81
click at [258, 301] on textarea at bounding box center [466, 323] width 504 height 80
paste textarea "**********"
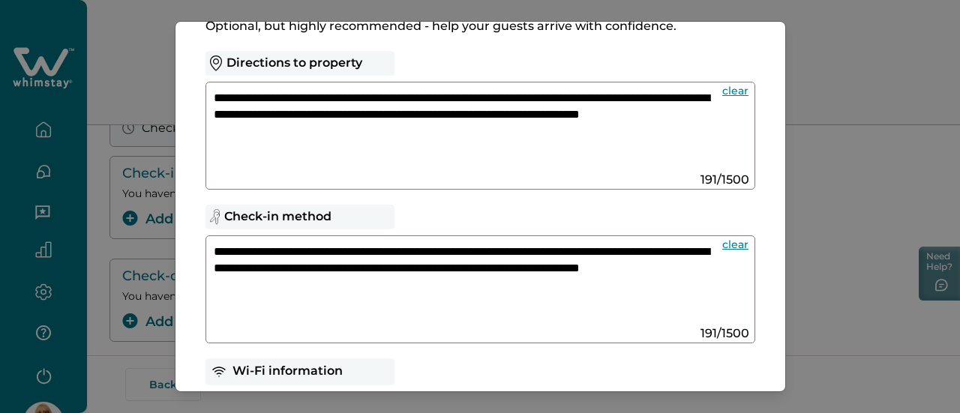
scroll to position [62, 0]
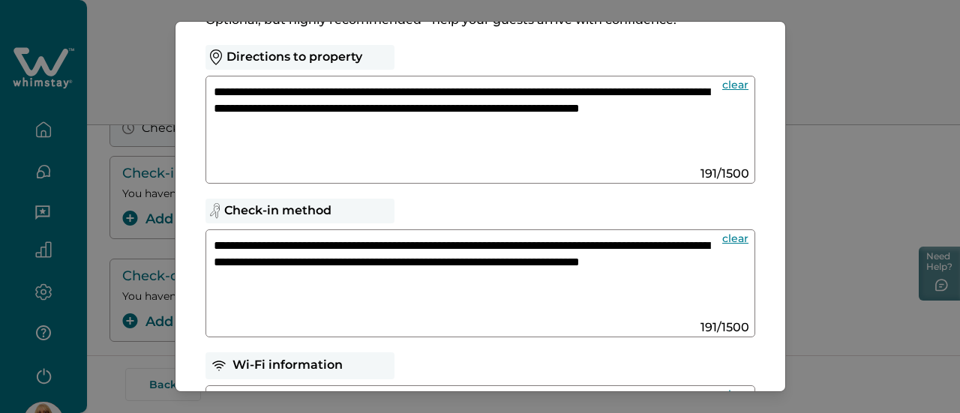
type textarea "**********"
click at [408, 120] on textarea "**********" at bounding box center [462, 124] width 497 height 81
click at [415, 123] on textarea "**********" at bounding box center [462, 124] width 497 height 81
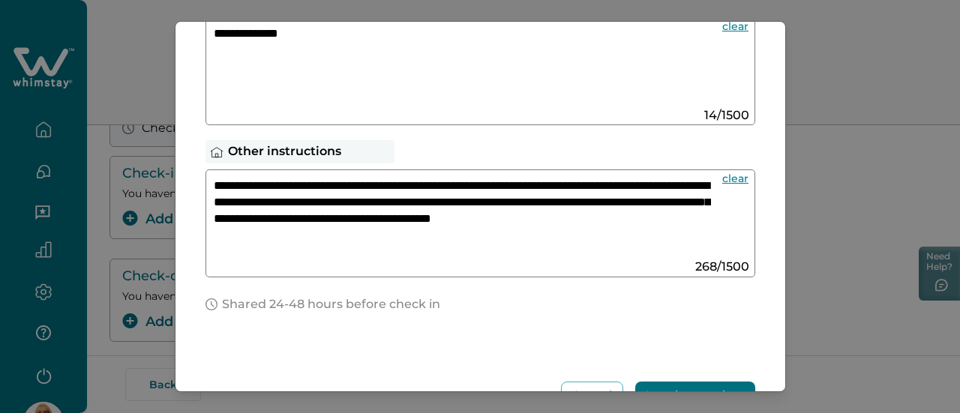
scroll to position [484, 0]
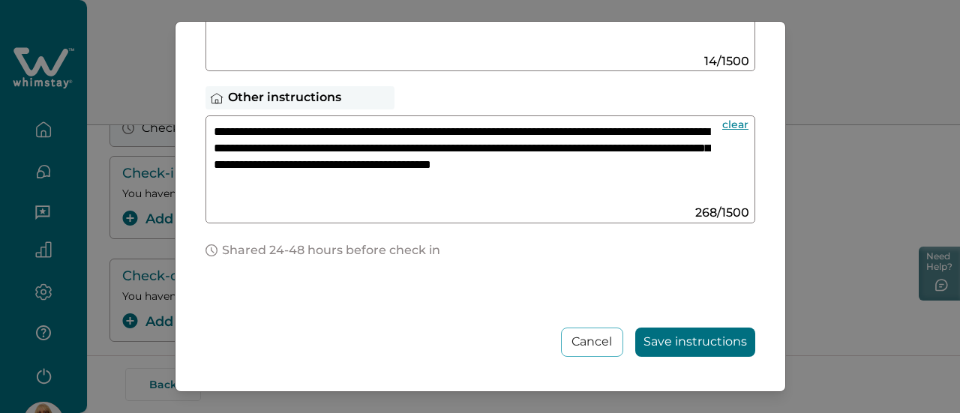
drag, startPoint x: 214, startPoint y: 131, endPoint x: 495, endPoint y: 192, distance: 287.0
click at [495, 192] on textarea "**********" at bounding box center [462, 164] width 497 height 81
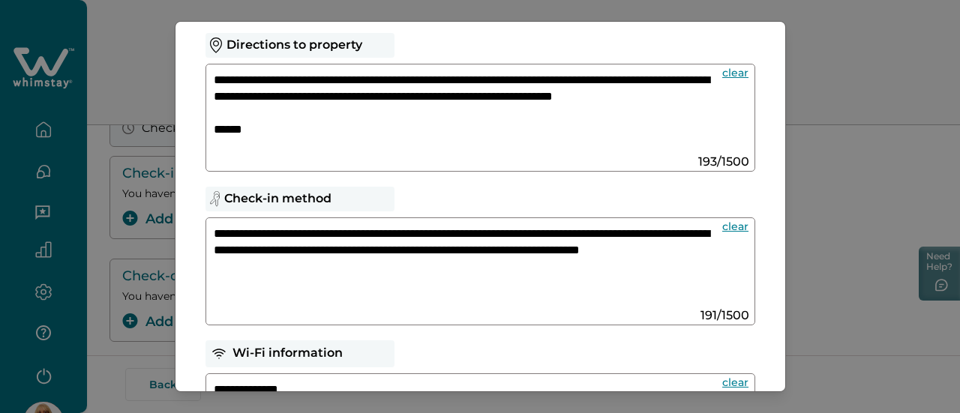
scroll to position [73, 0]
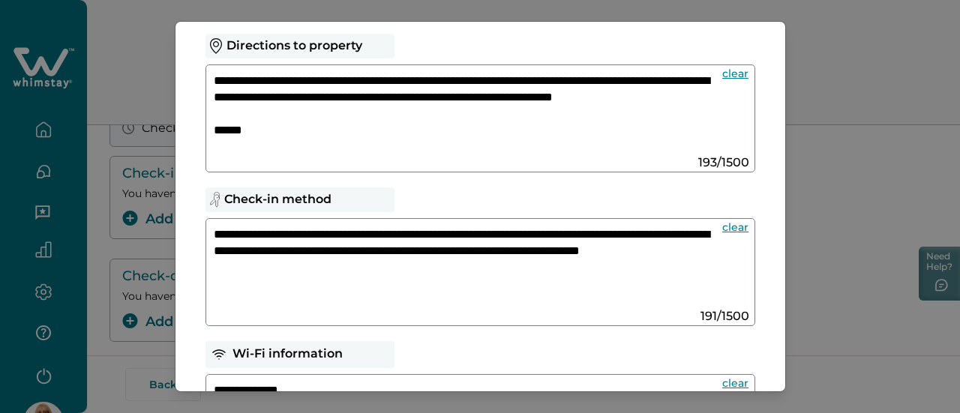
click at [214, 127] on textarea "**********" at bounding box center [462, 113] width 497 height 81
paste textarea "**********"
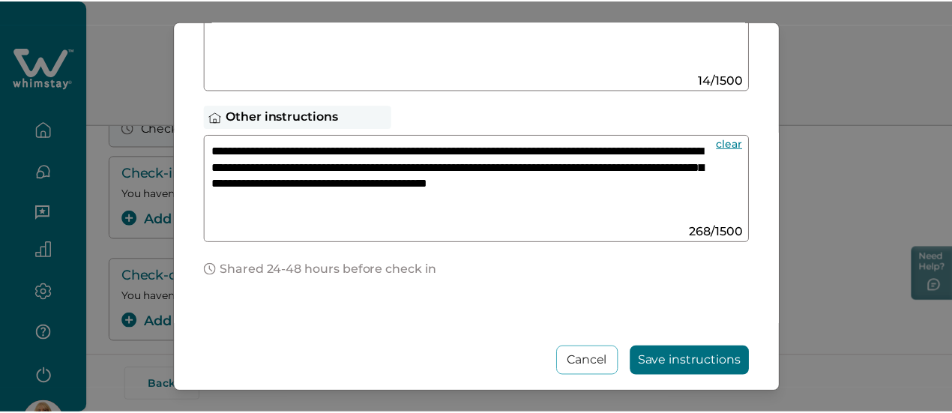
scroll to position [484, 0]
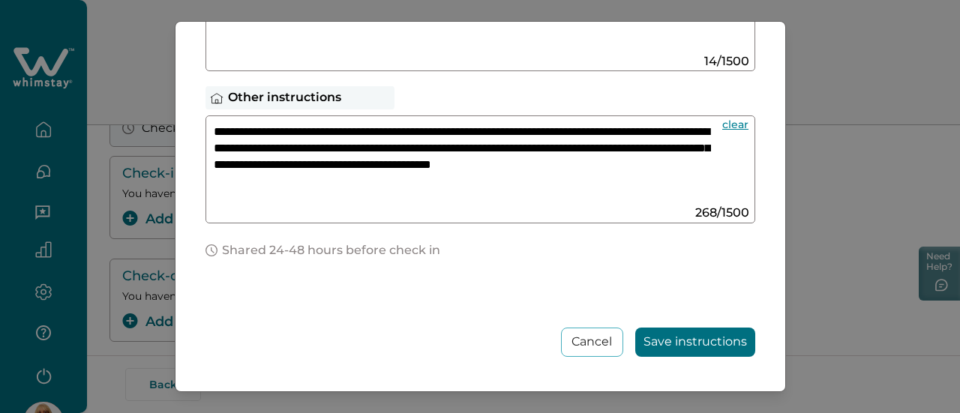
type textarea "**********"
click at [688, 333] on button "Save instructions" at bounding box center [695, 342] width 120 height 29
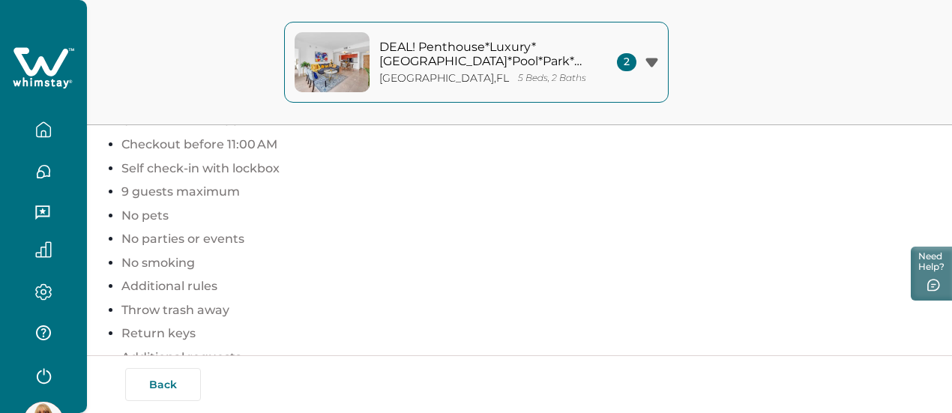
scroll to position [994, 0]
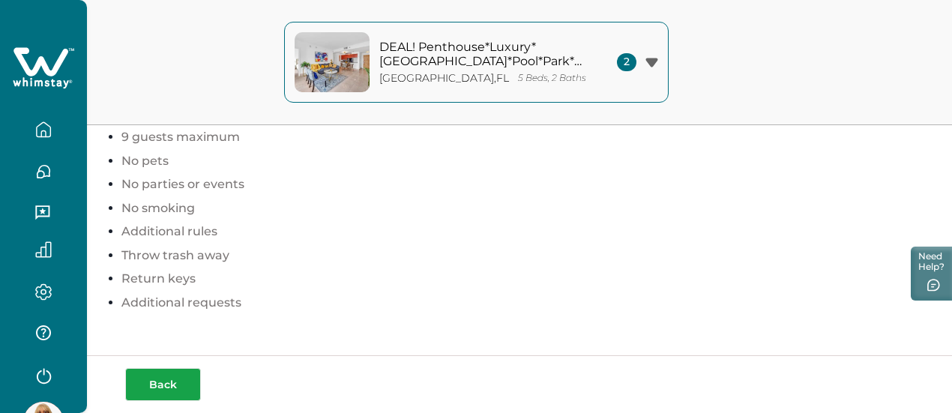
click at [175, 375] on button "Back" at bounding box center [163, 384] width 76 height 33
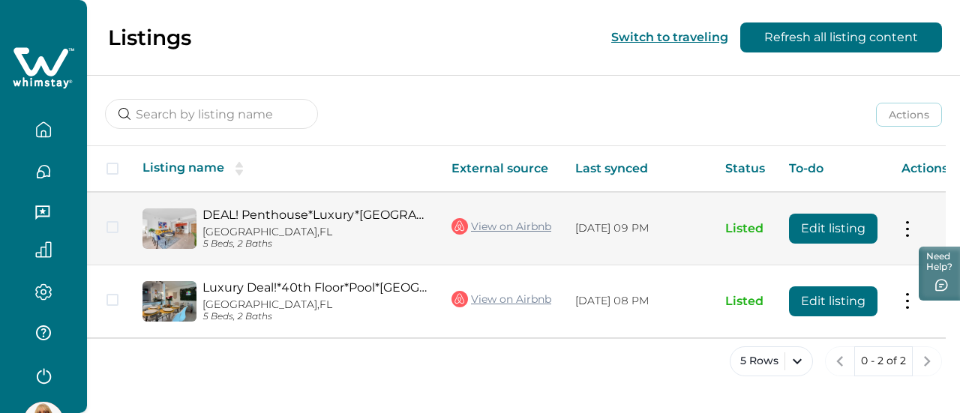
click at [826, 232] on button "Edit listing" at bounding box center [833, 229] width 88 height 30
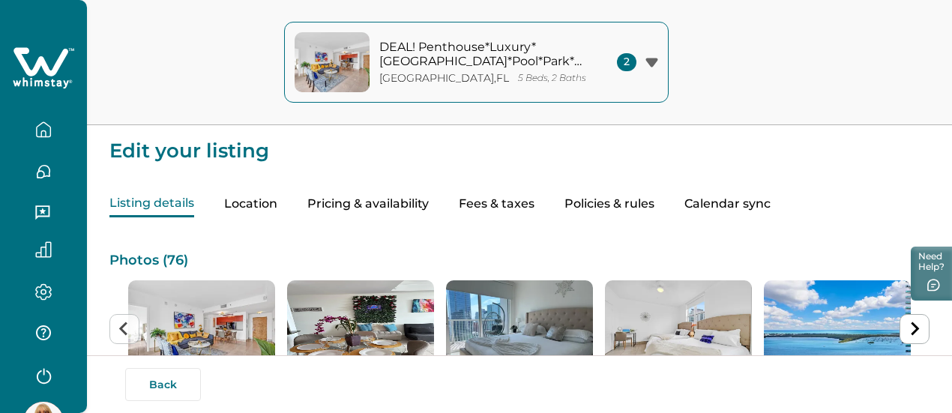
click at [49, 129] on button "button" at bounding box center [43, 130] width 63 height 30
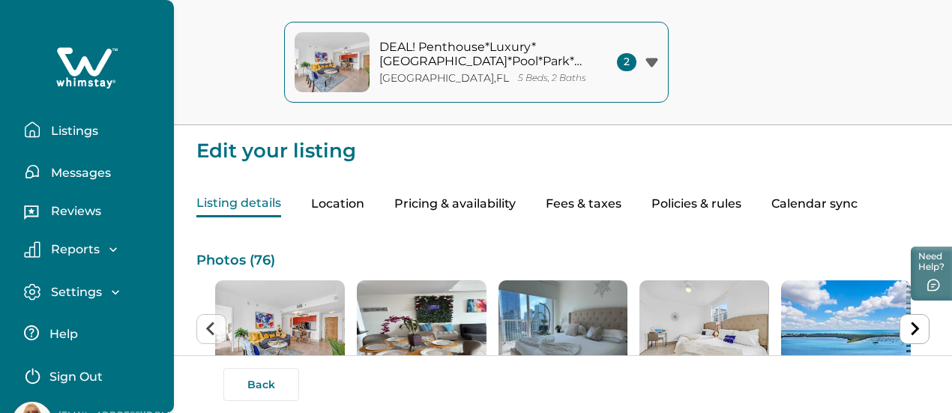
click at [64, 129] on p "Listings" at bounding box center [72, 131] width 52 height 15
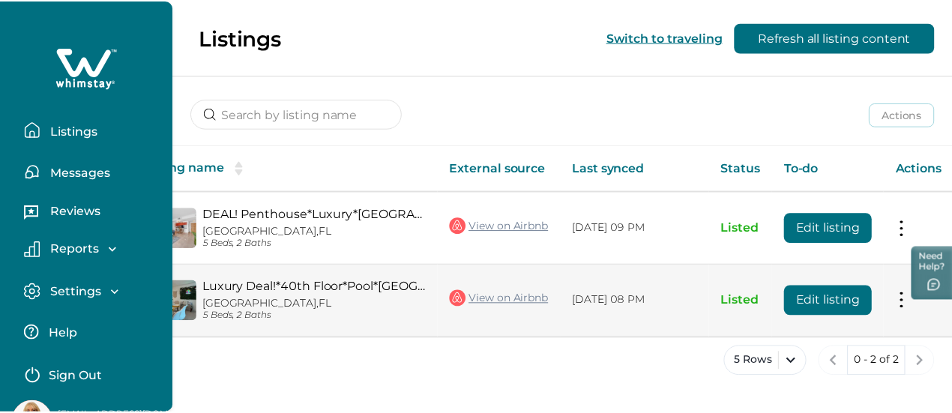
scroll to position [0, 21]
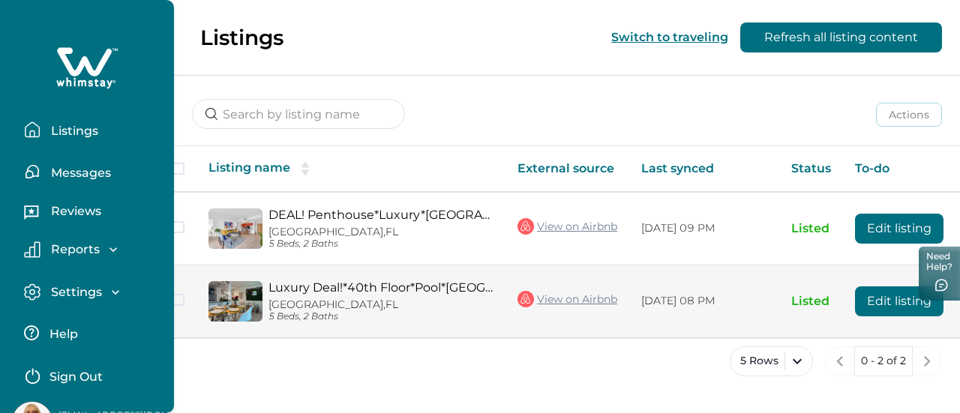
click at [855, 304] on button "Edit listing" at bounding box center [899, 301] width 88 height 30
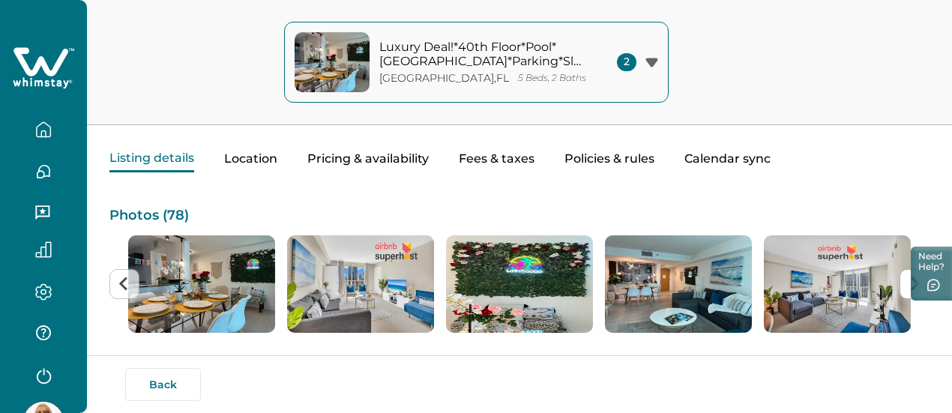
scroll to position [44, 0]
click at [655, 163] on button "Policies & rules" at bounding box center [610, 160] width 90 height 26
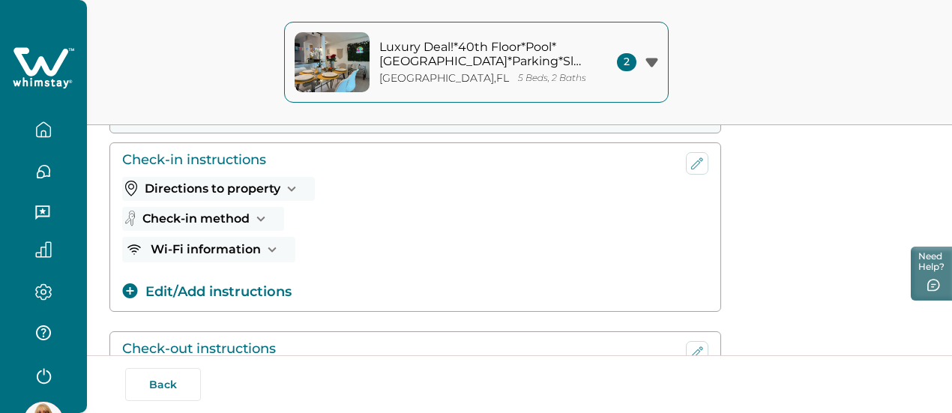
scroll to position [202, 0]
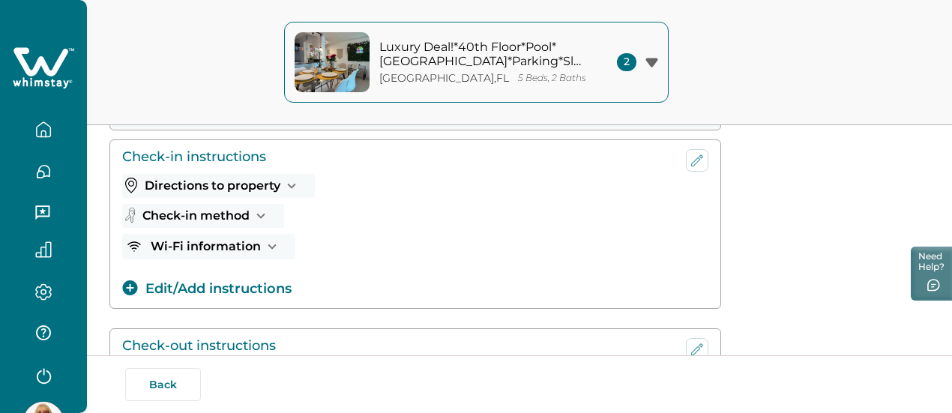
click at [221, 184] on button "Directions to property" at bounding box center [218, 186] width 193 height 24
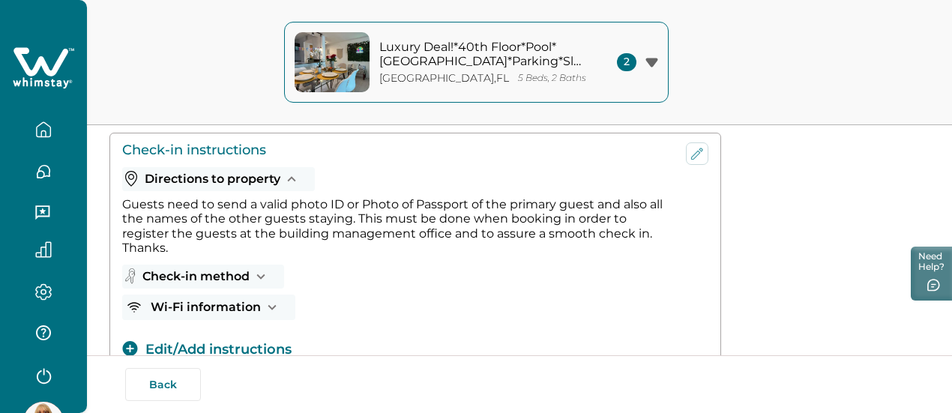
scroll to position [210, 0]
click at [222, 278] on button "Check-in method" at bounding box center [203, 276] width 162 height 24
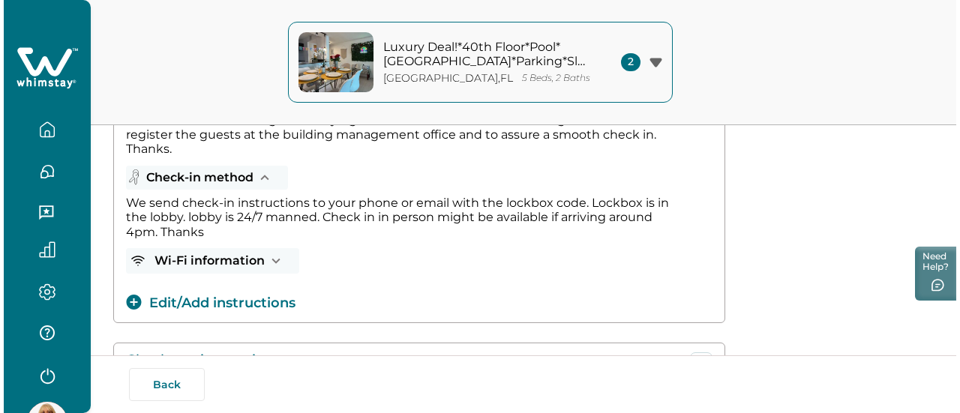
scroll to position [309, 0]
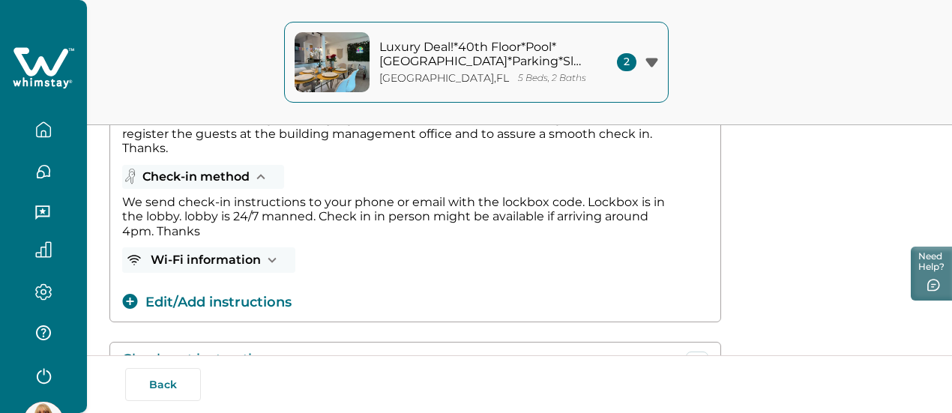
click at [229, 304] on button "Edit/Add instructions" at bounding box center [206, 302] width 169 height 20
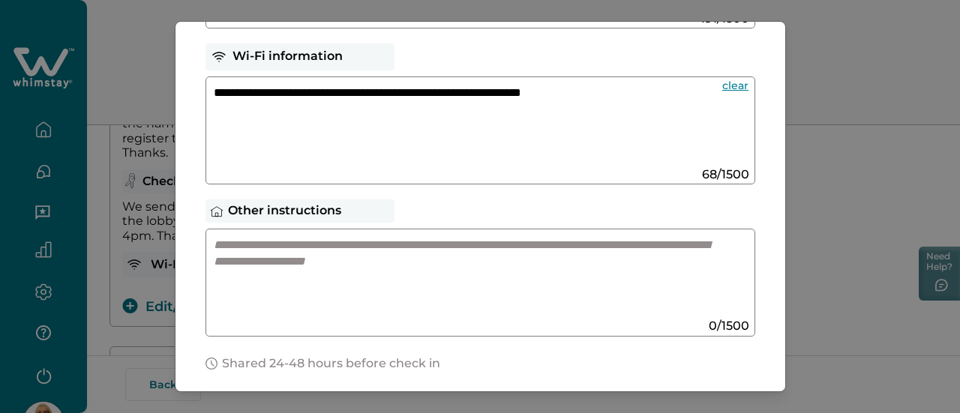
scroll to position [382, 0]
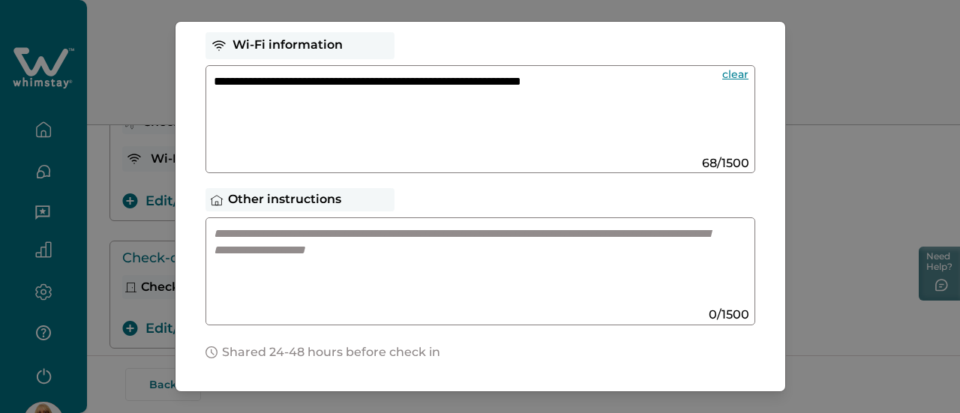
click at [309, 230] on textarea at bounding box center [466, 266] width 504 height 80
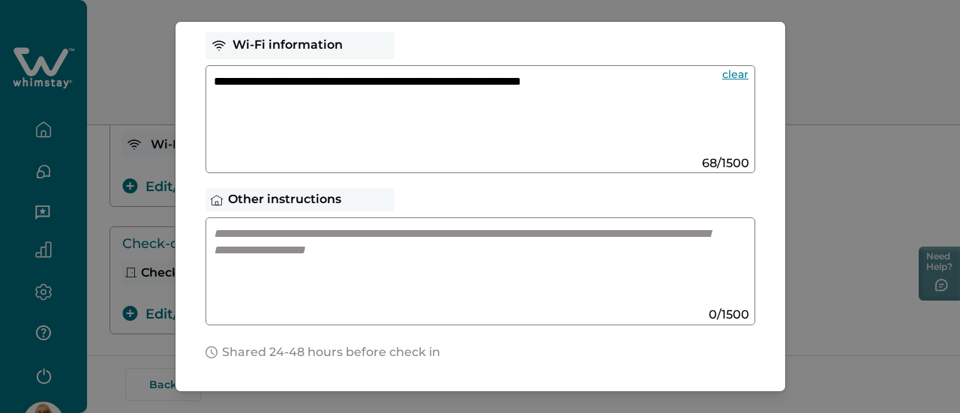
paste textarea "**********"
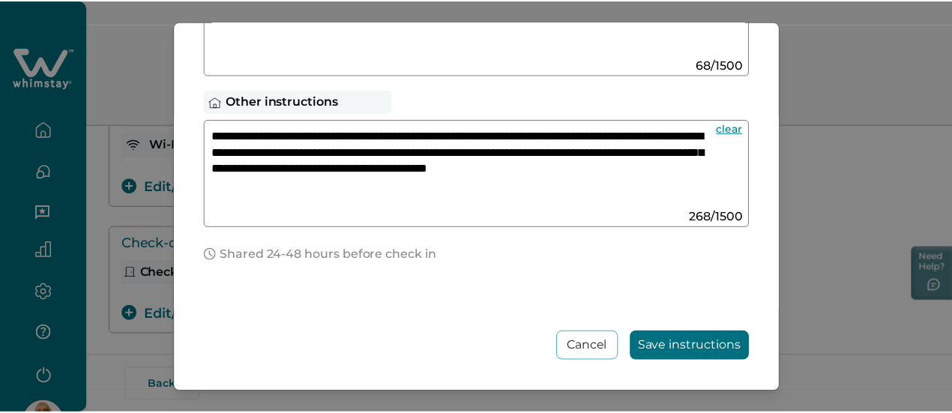
scroll to position [484, 0]
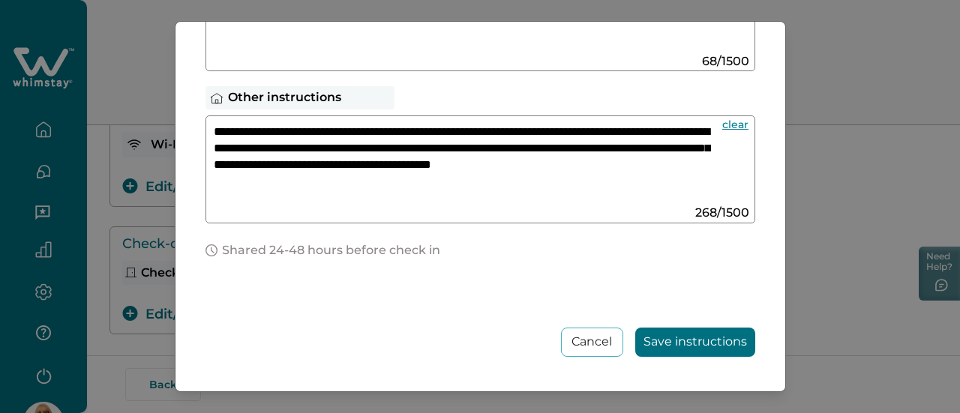
type textarea "**********"
click at [729, 331] on button "Save instructions" at bounding box center [695, 342] width 120 height 29
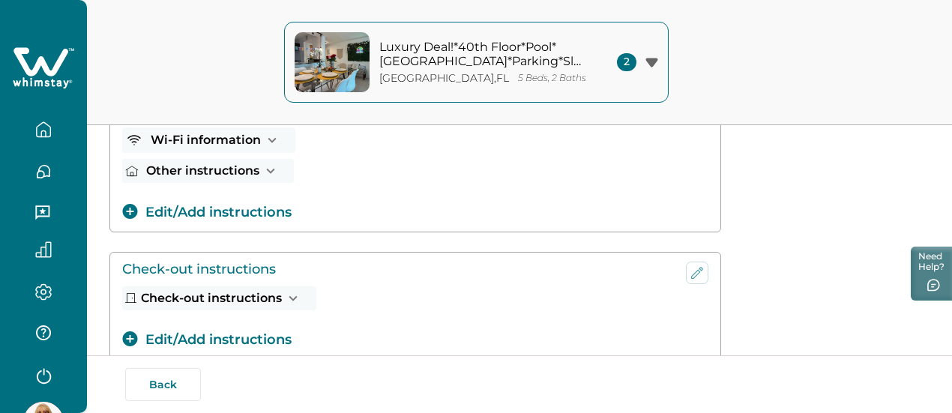
click at [652, 62] on icon "button" at bounding box center [652, 62] width 12 height 9
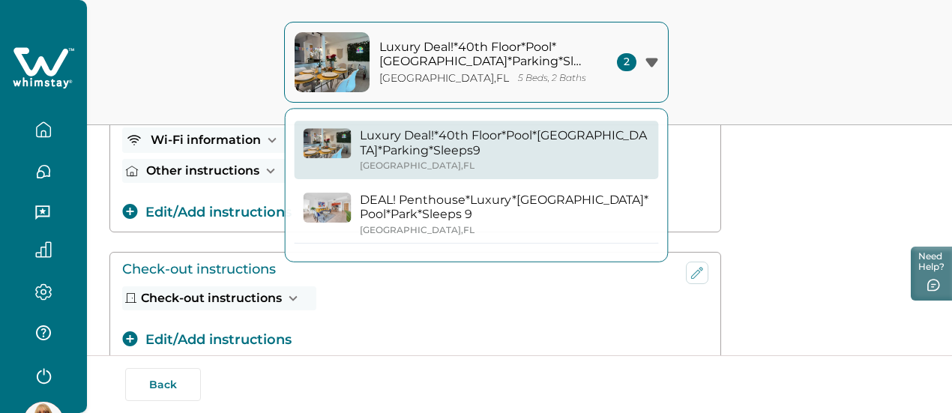
click at [757, 49] on div "Luxury Deal!*40th Floor*Pool*[GEOGRAPHIC_DATA]*Parking*Sleeps9 [GEOGRAPHIC_DATA…" at bounding box center [476, 62] width 952 height 125
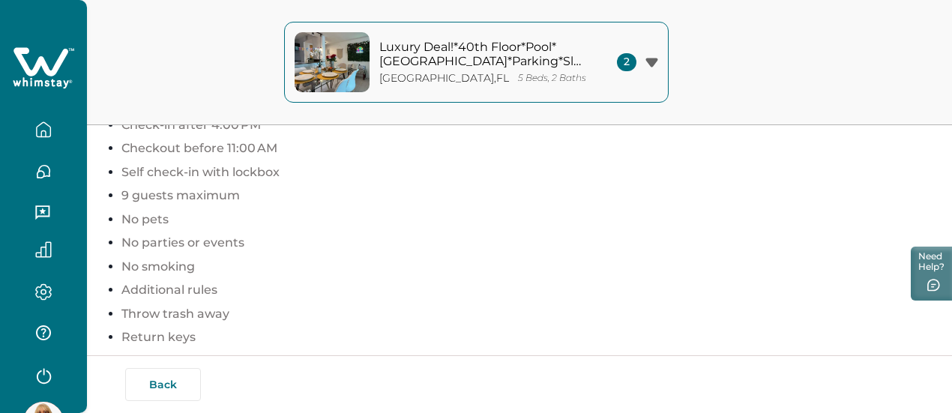
scroll to position [1018, 0]
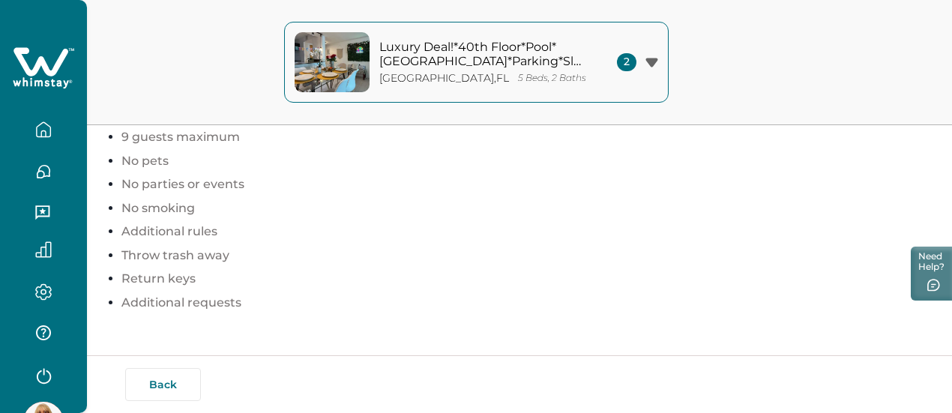
click at [46, 127] on icon "button" at bounding box center [43, 129] width 16 height 16
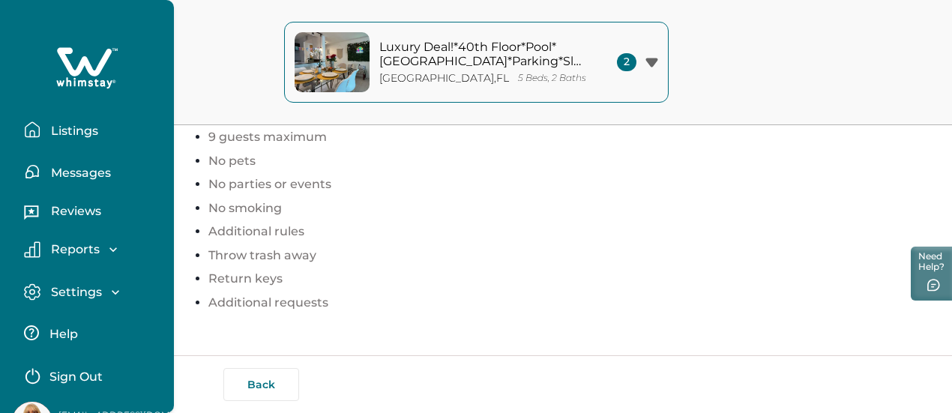
click at [79, 291] on p "Settings" at bounding box center [73, 292] width 55 height 15
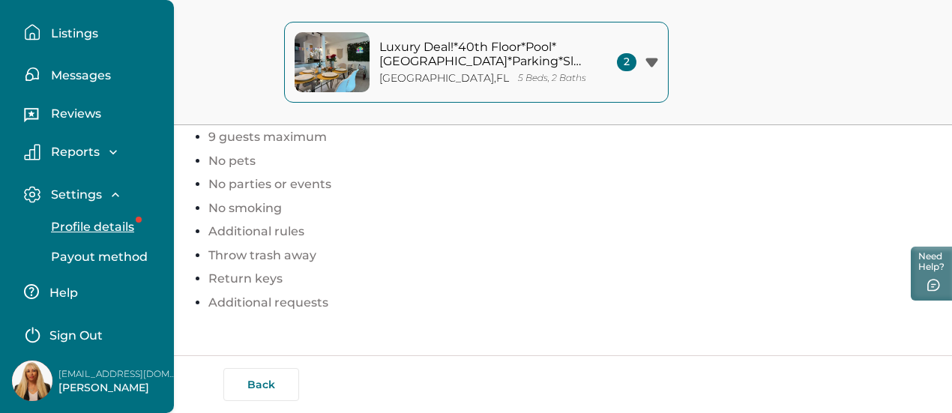
scroll to position [0, 0]
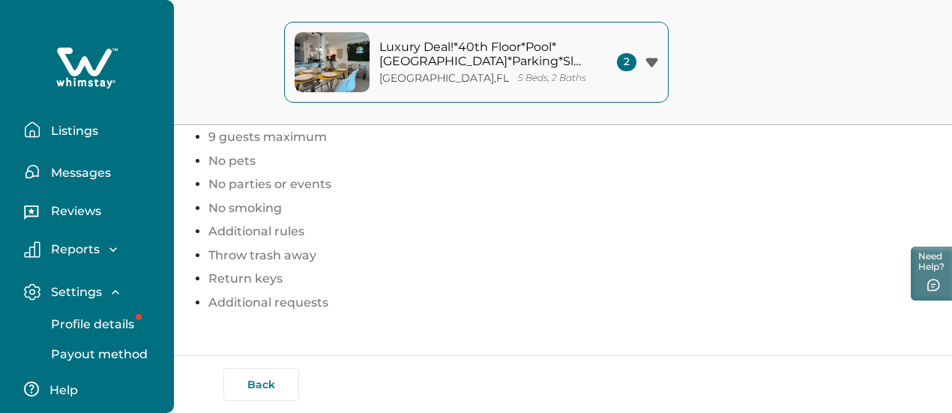
click at [78, 131] on p "Listings" at bounding box center [72, 131] width 52 height 15
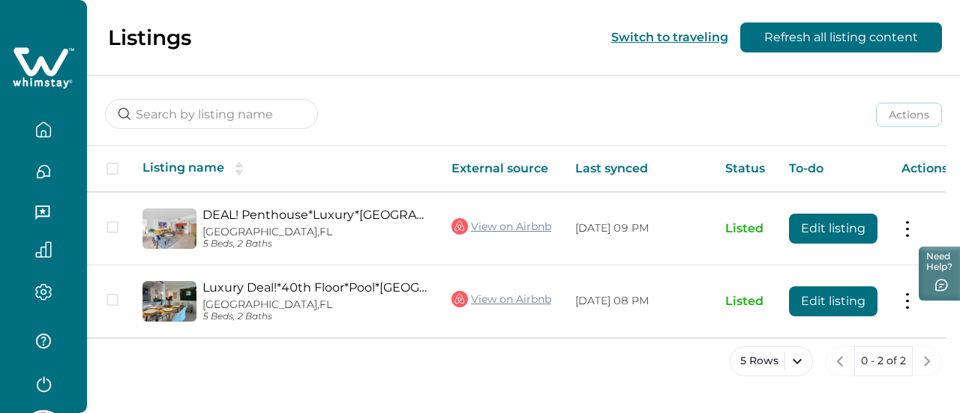
click at [493, 103] on div "Actions Actions Publish listing Unlist listing" at bounding box center [523, 102] width 873 height 55
click at [696, 37] on button "Switch to traveling" at bounding box center [669, 37] width 117 height 14
